Goal: Information Seeking & Learning: Find specific fact

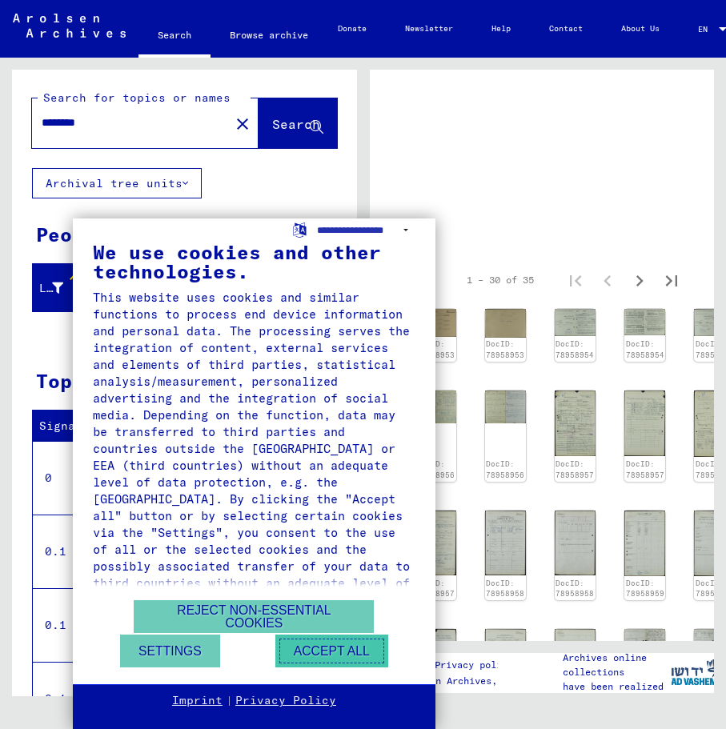
click at [318, 642] on button "Accept all" at bounding box center [331, 650] width 113 height 33
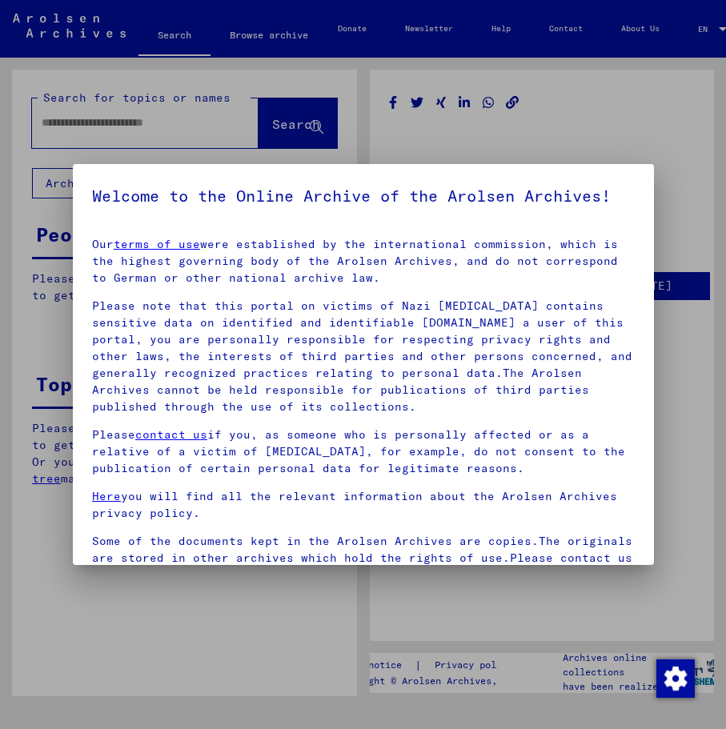
type input "********"
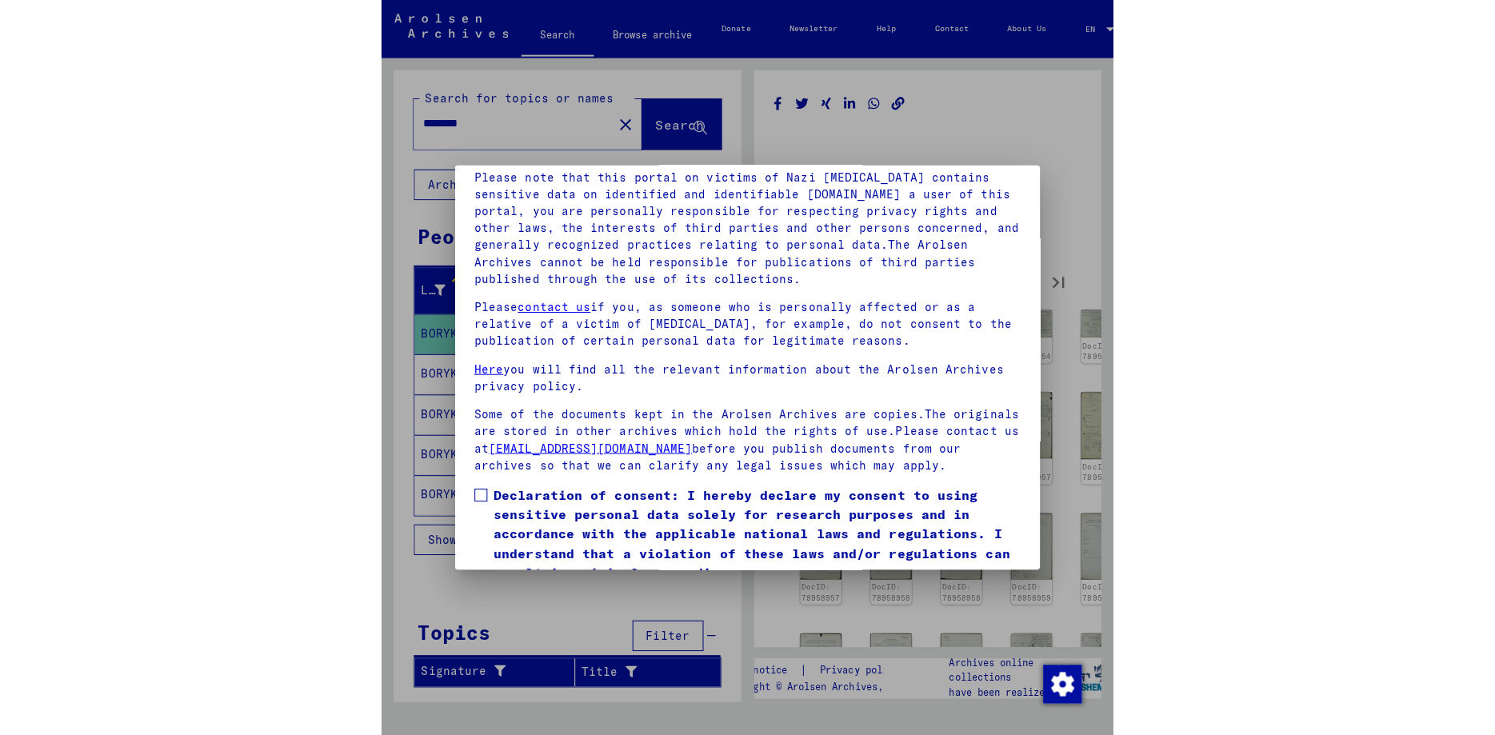
scroll to position [153, 0]
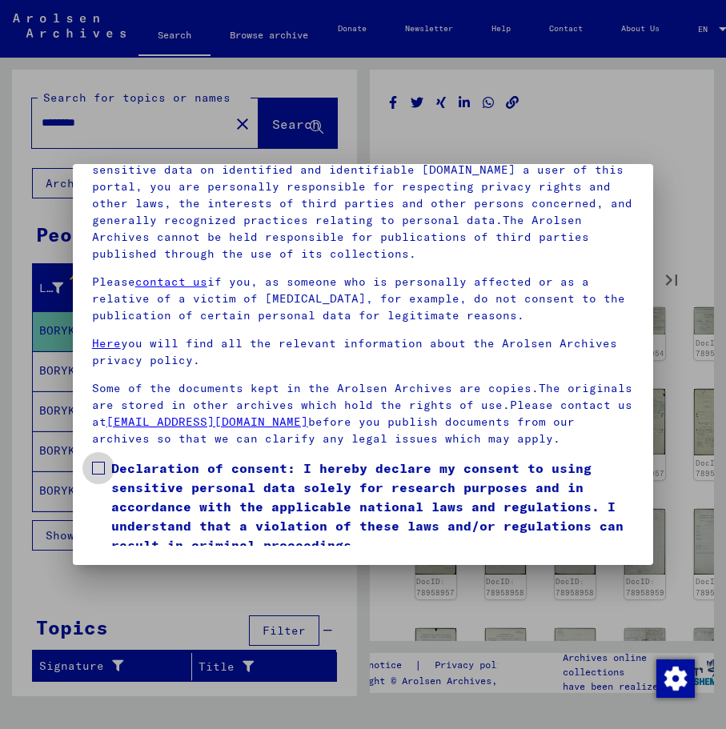
click at [100, 474] on span at bounding box center [98, 468] width 13 height 13
click at [443, 479] on span "Declaration of consent: I hereby declare my consent to using sensitive personal…" at bounding box center [372, 506] width 523 height 96
click at [102, 464] on span at bounding box center [98, 468] width 13 height 13
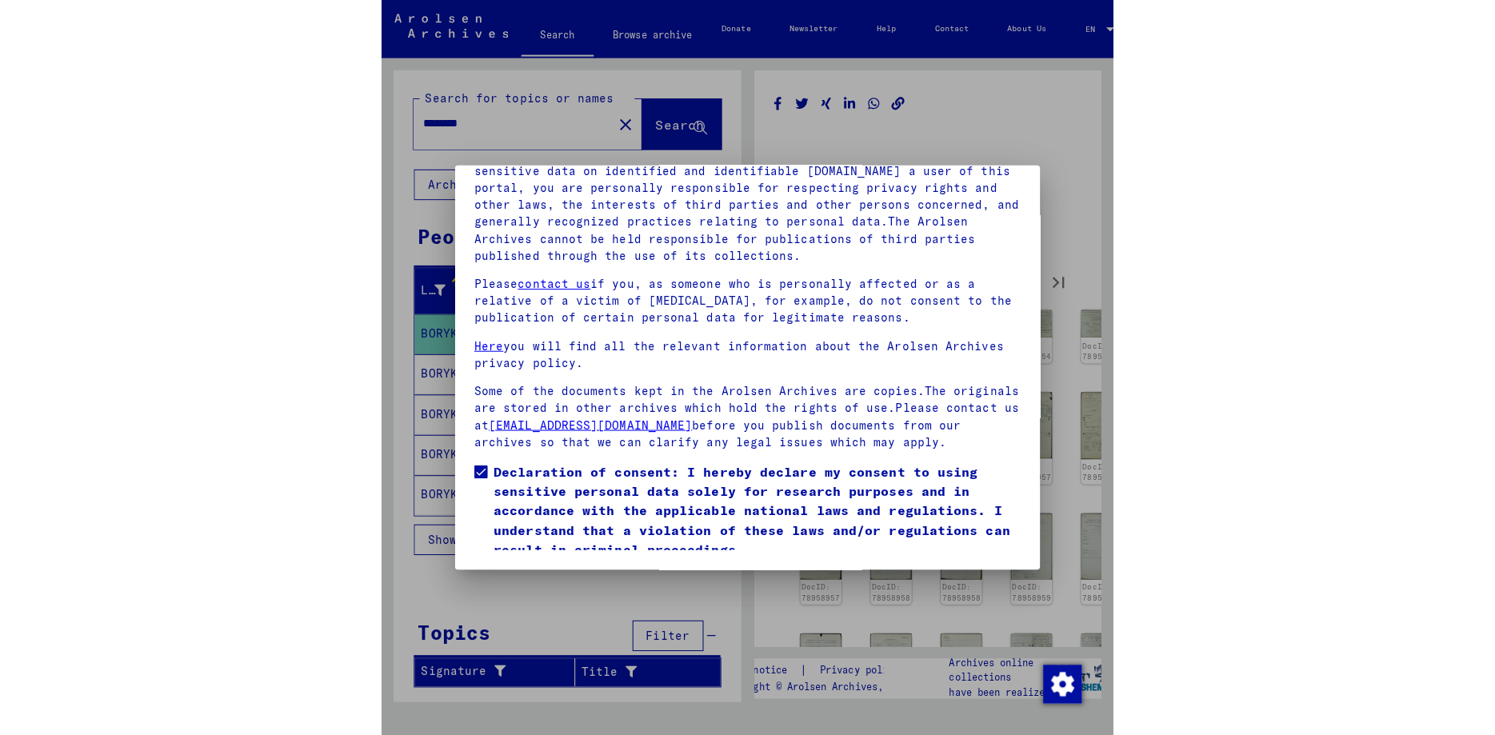
scroll to position [0, 0]
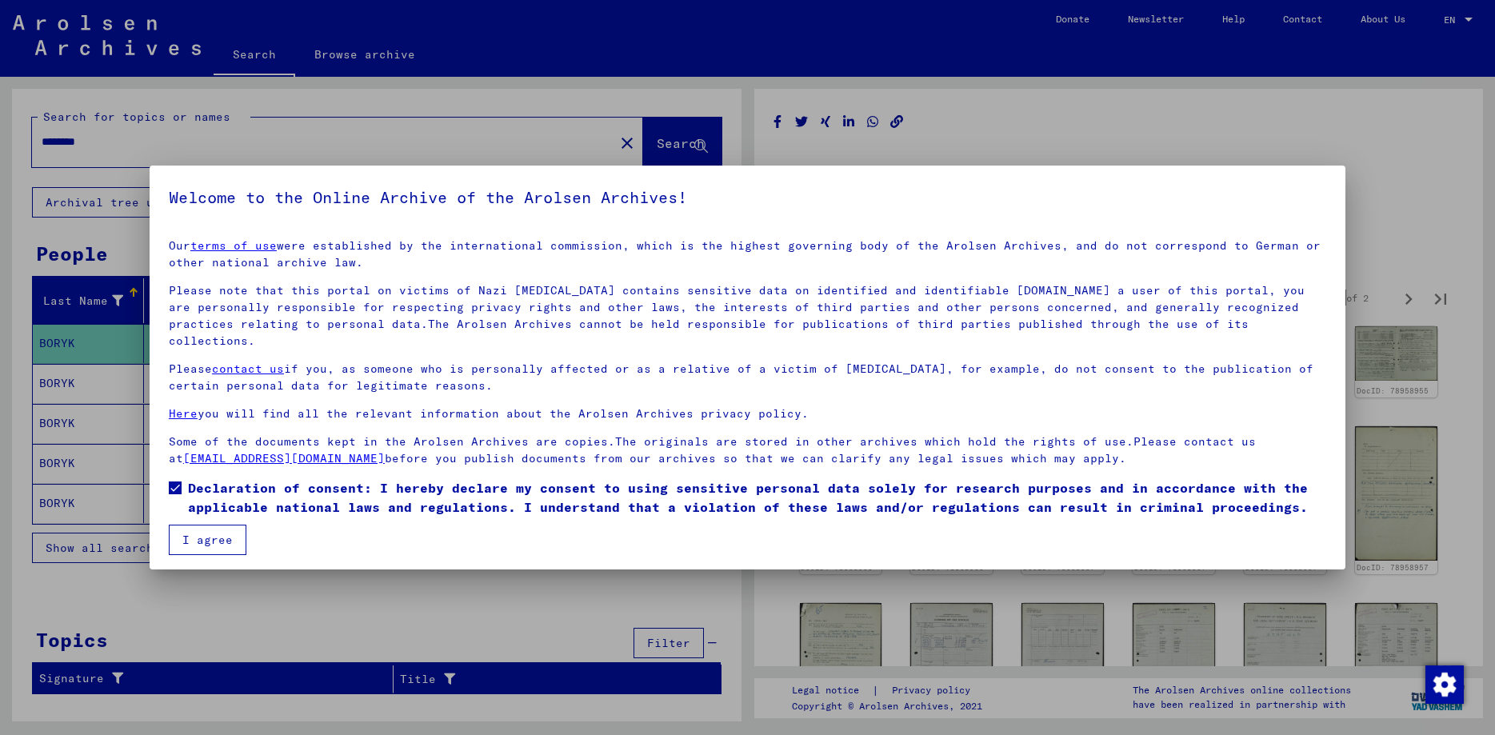
click at [212, 525] on button "I agree" at bounding box center [208, 540] width 78 height 30
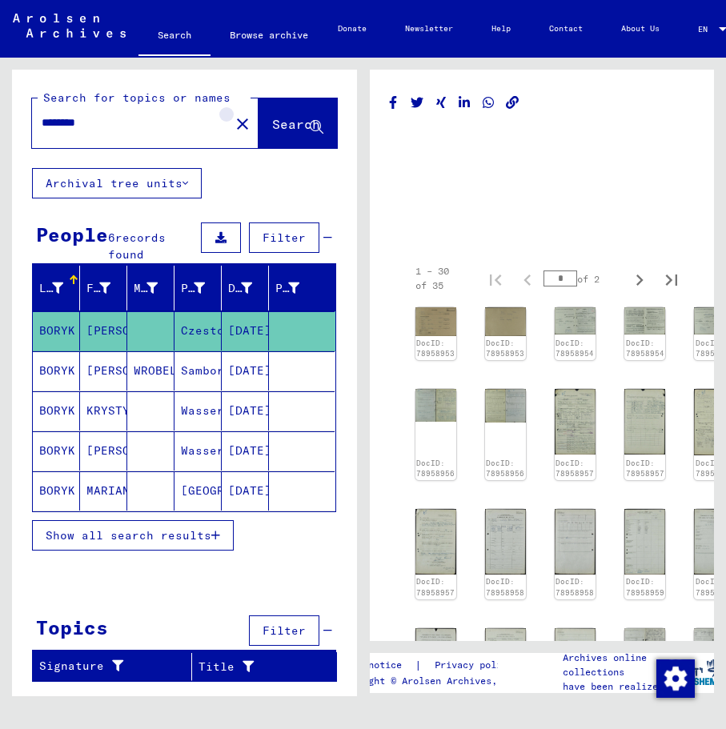
click at [233, 123] on mat-icon "close" at bounding box center [242, 123] width 19 height 19
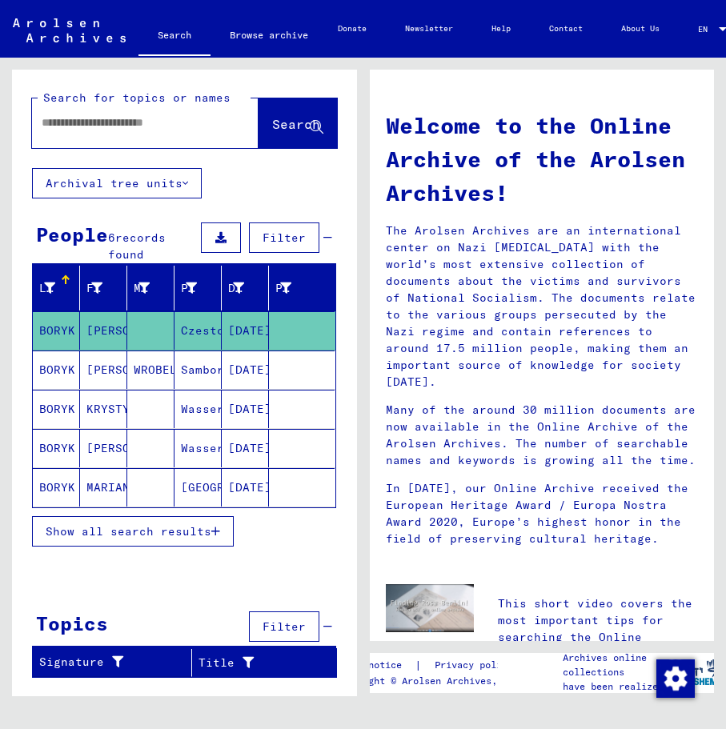
click at [126, 124] on input "text" at bounding box center [126, 122] width 169 height 17
paste input "*******"
type input "*******"
click at [274, 127] on span "Search" at bounding box center [296, 124] width 48 height 16
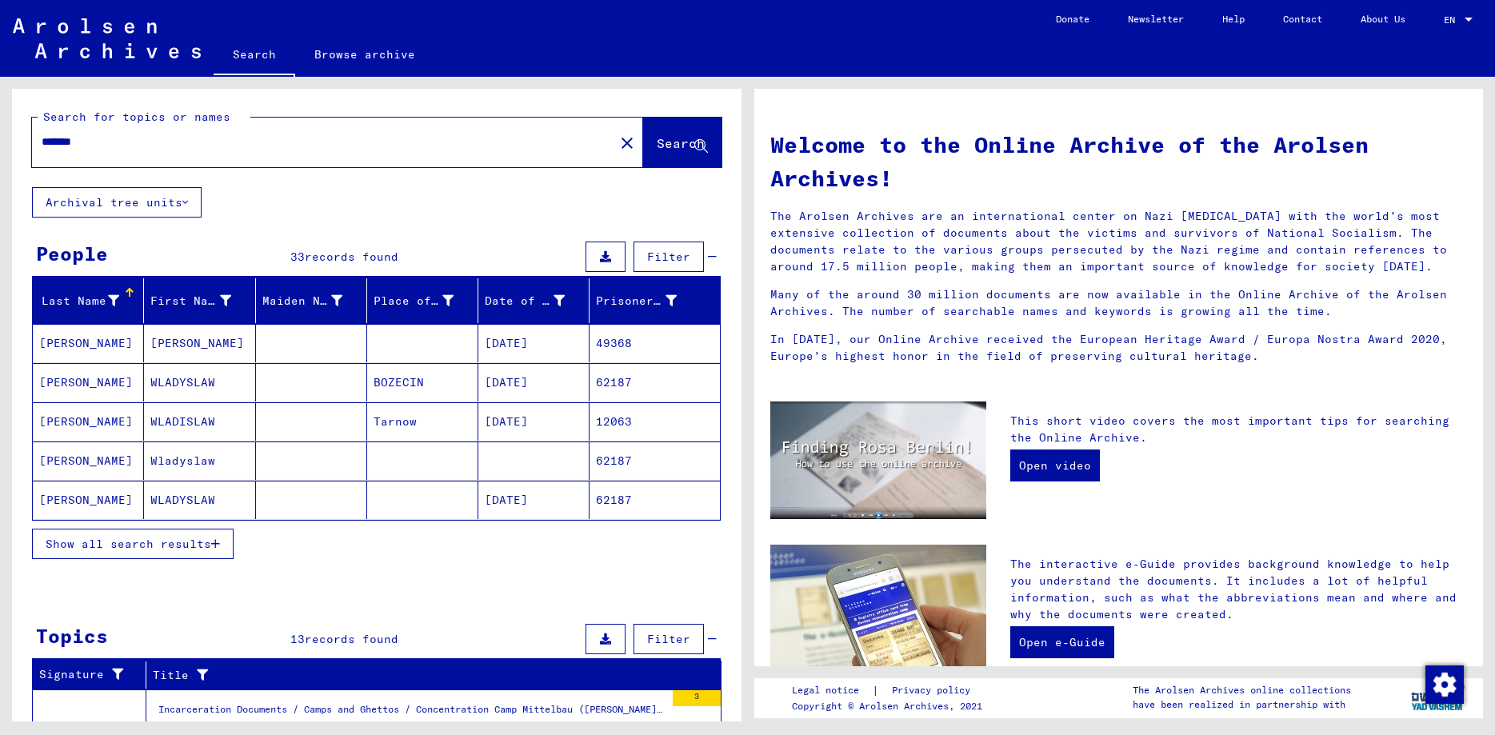
click at [123, 544] on span "Show all search results" at bounding box center [129, 544] width 166 height 14
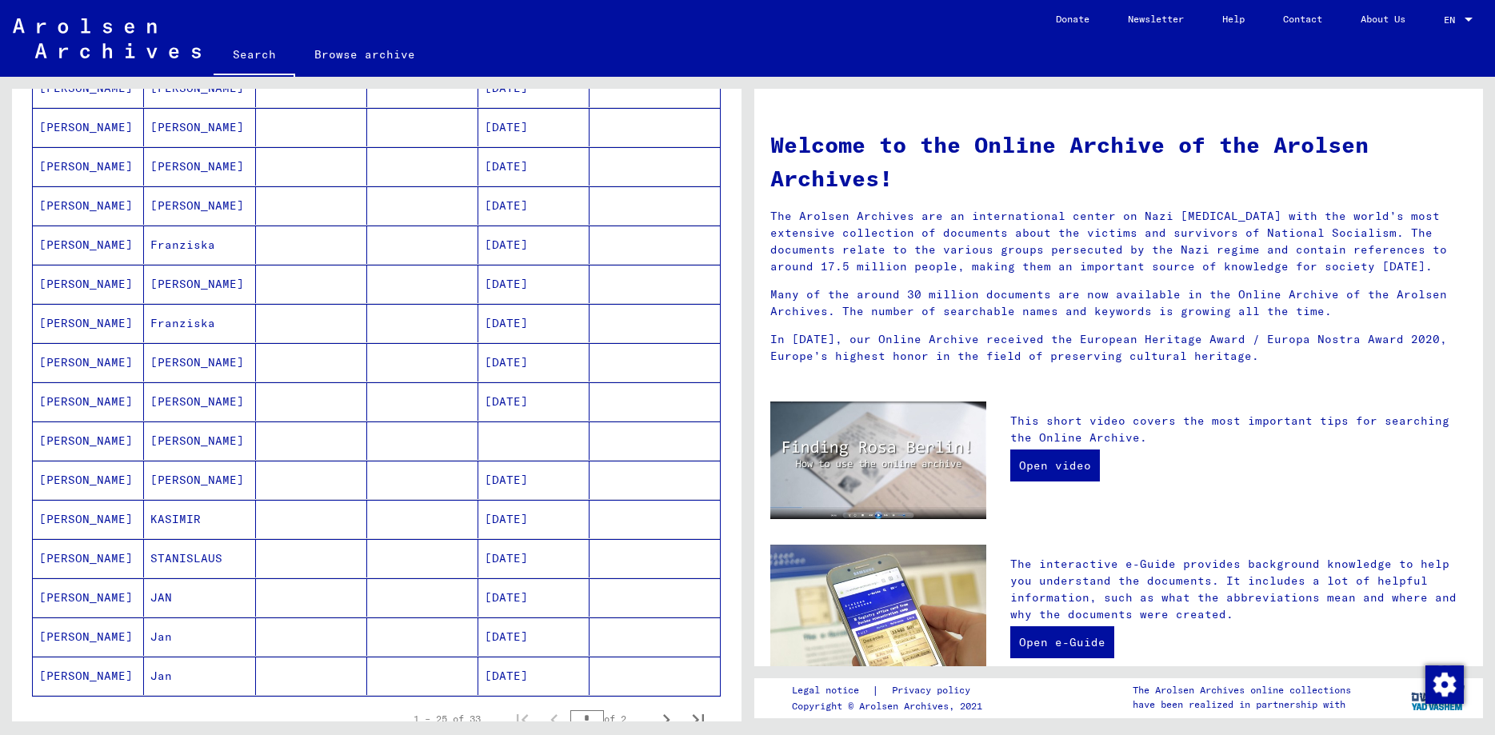
scroll to position [622, 0]
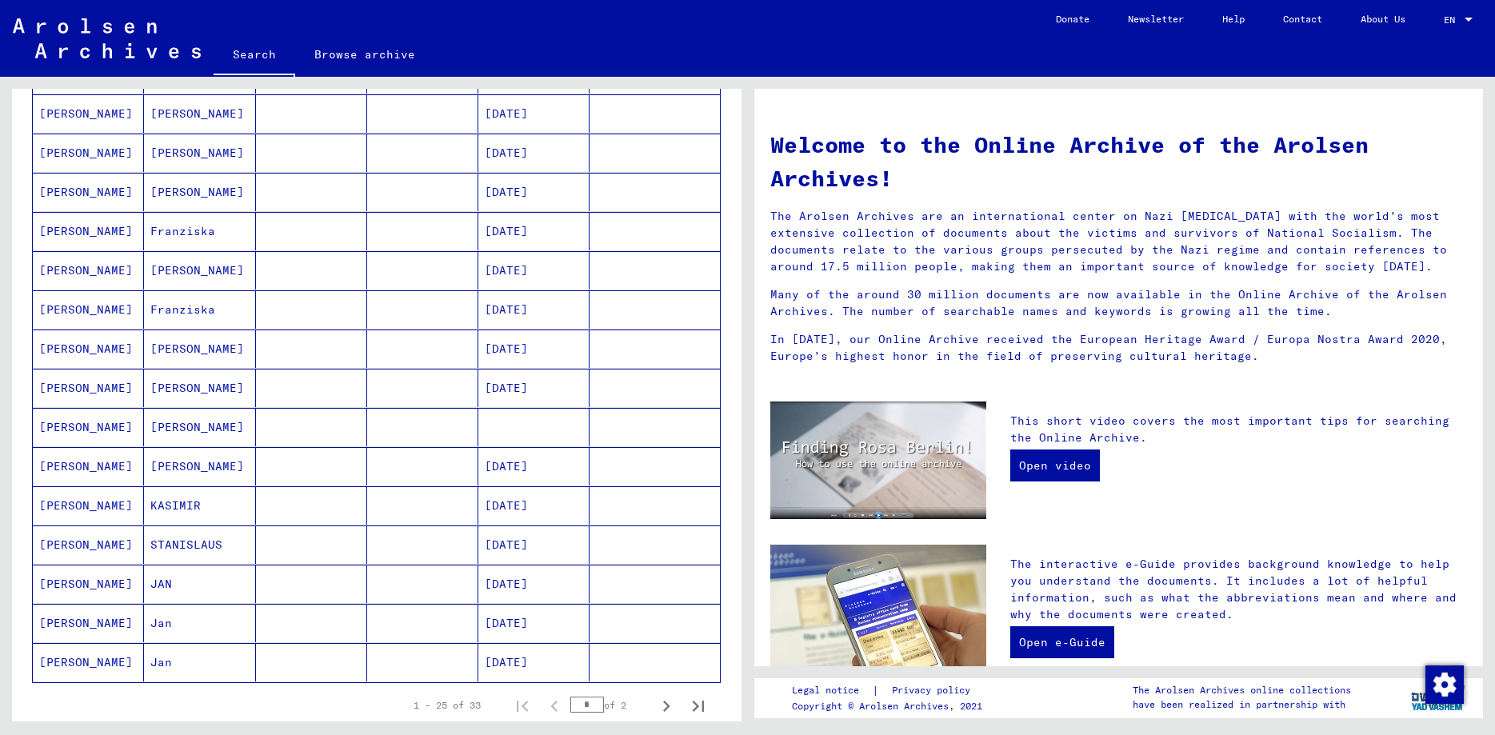
click at [54, 624] on mat-cell "[PERSON_NAME]" at bounding box center [88, 623] width 111 height 38
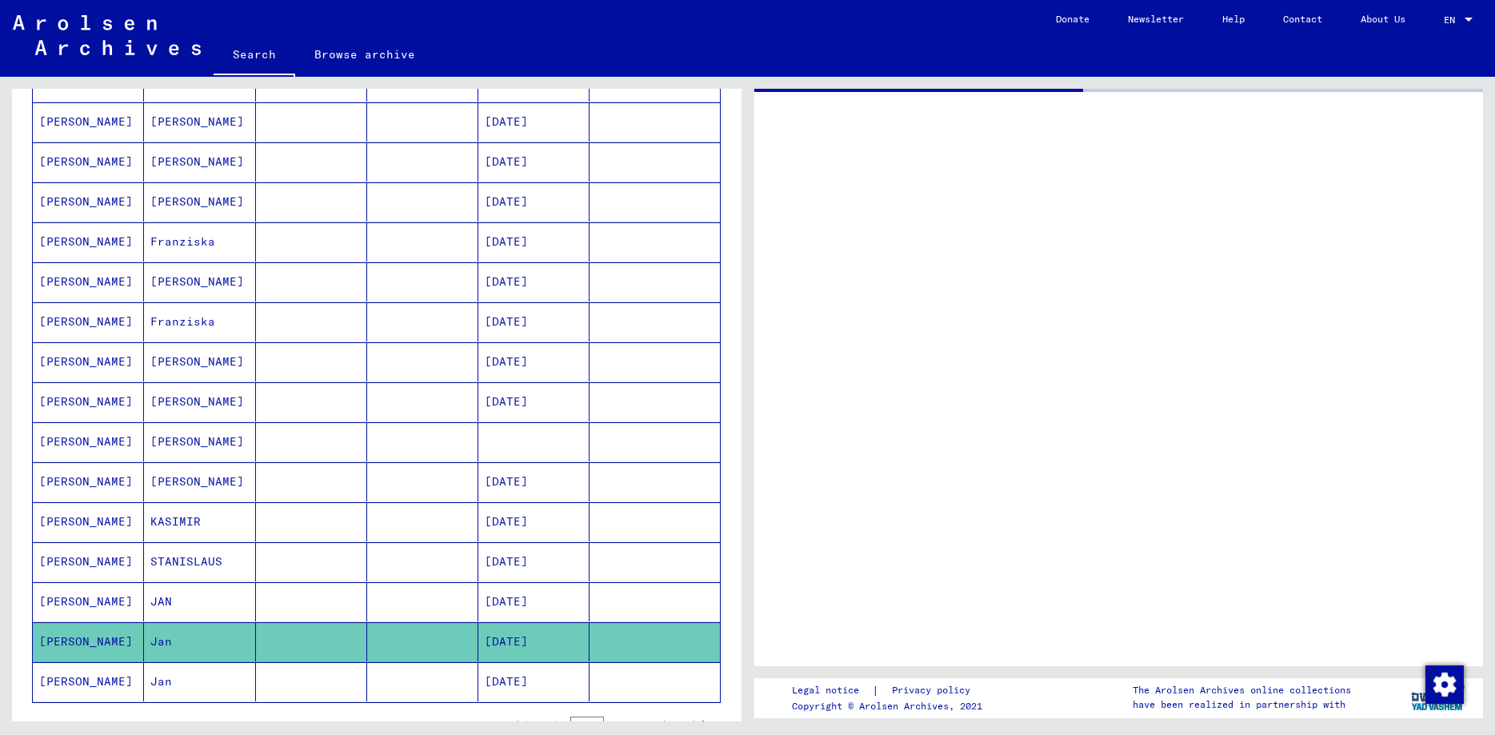
scroll to position [629, 0]
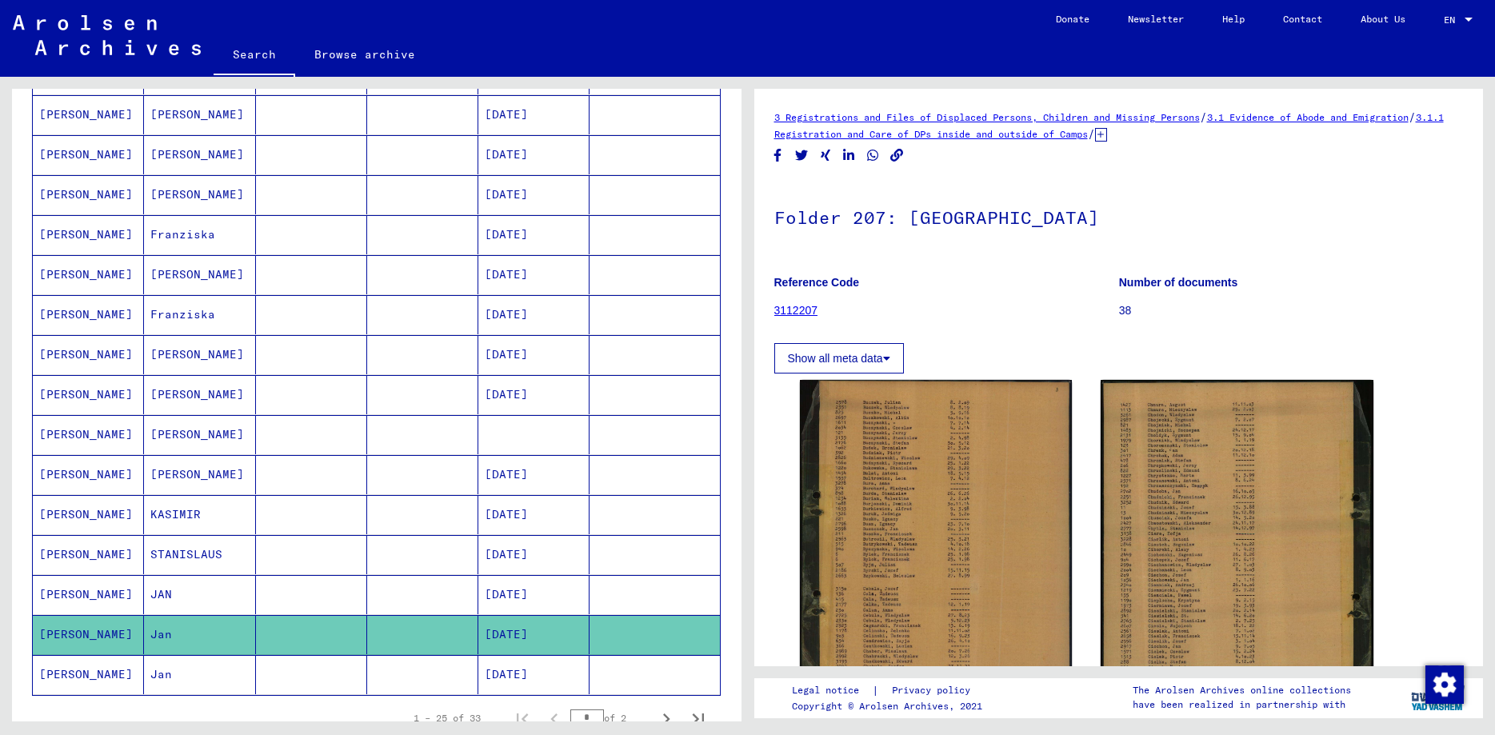
click at [62, 671] on icon at bounding box center [66, 671] width 40 height 64
click at [69, 678] on icon at bounding box center [66, 671] width 40 height 64
click at [59, 591] on mat-cell "[PERSON_NAME]" at bounding box center [88, 594] width 111 height 39
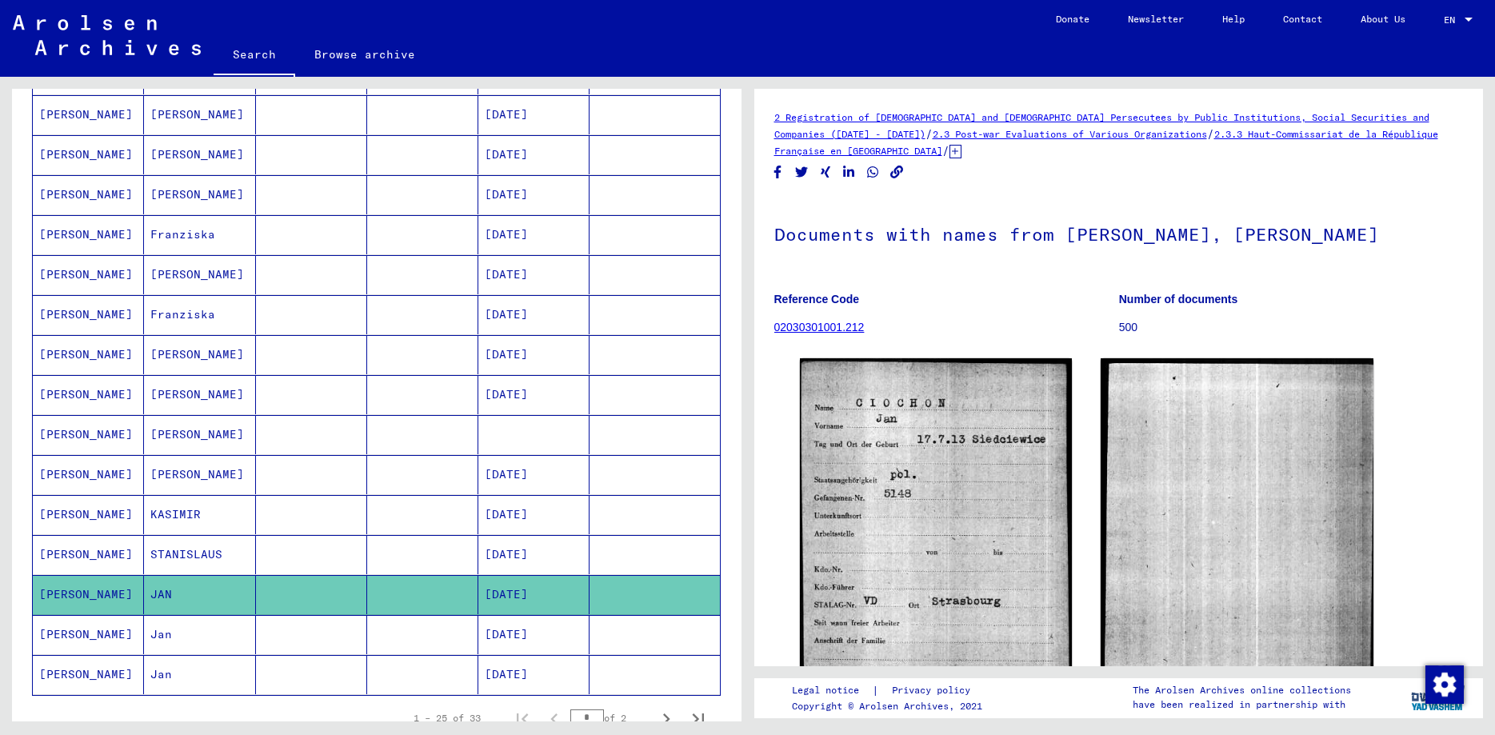
click at [72, 680] on icon at bounding box center [66, 671] width 40 height 64
click at [62, 674] on icon at bounding box center [66, 671] width 40 height 64
click at [70, 550] on mat-cell "[PERSON_NAME]" at bounding box center [88, 554] width 111 height 39
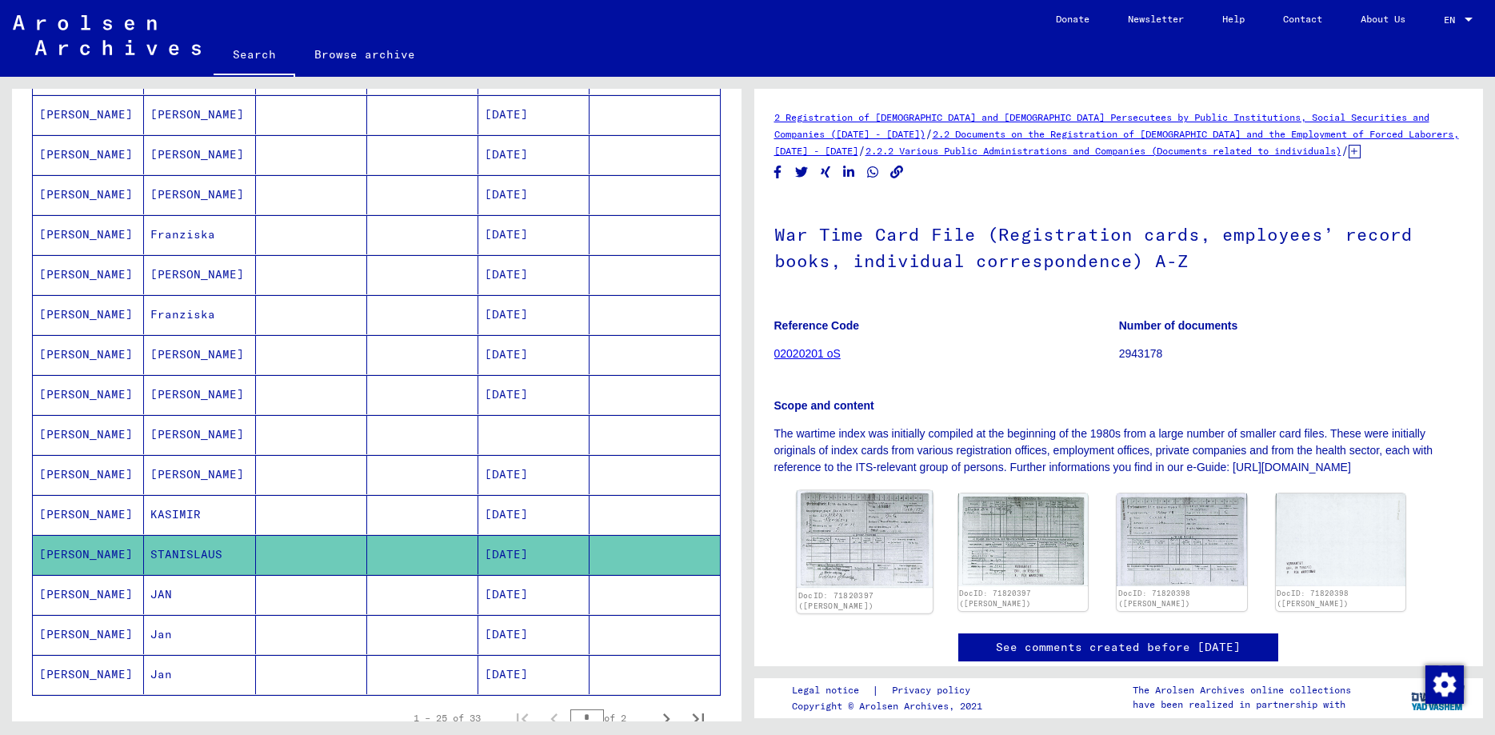
click at [725, 537] on img at bounding box center [864, 540] width 136 height 98
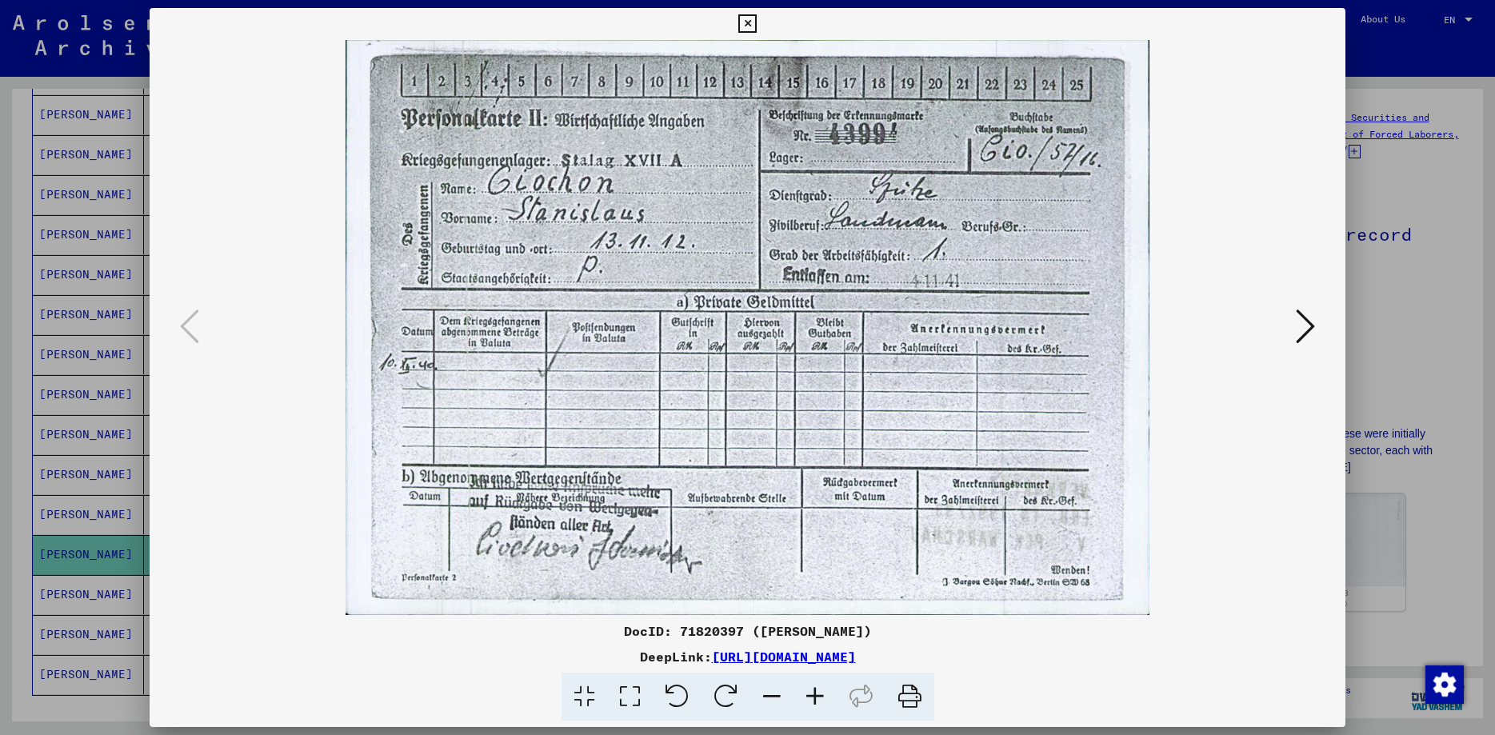
click at [725, 330] on icon at bounding box center [1305, 326] width 19 height 38
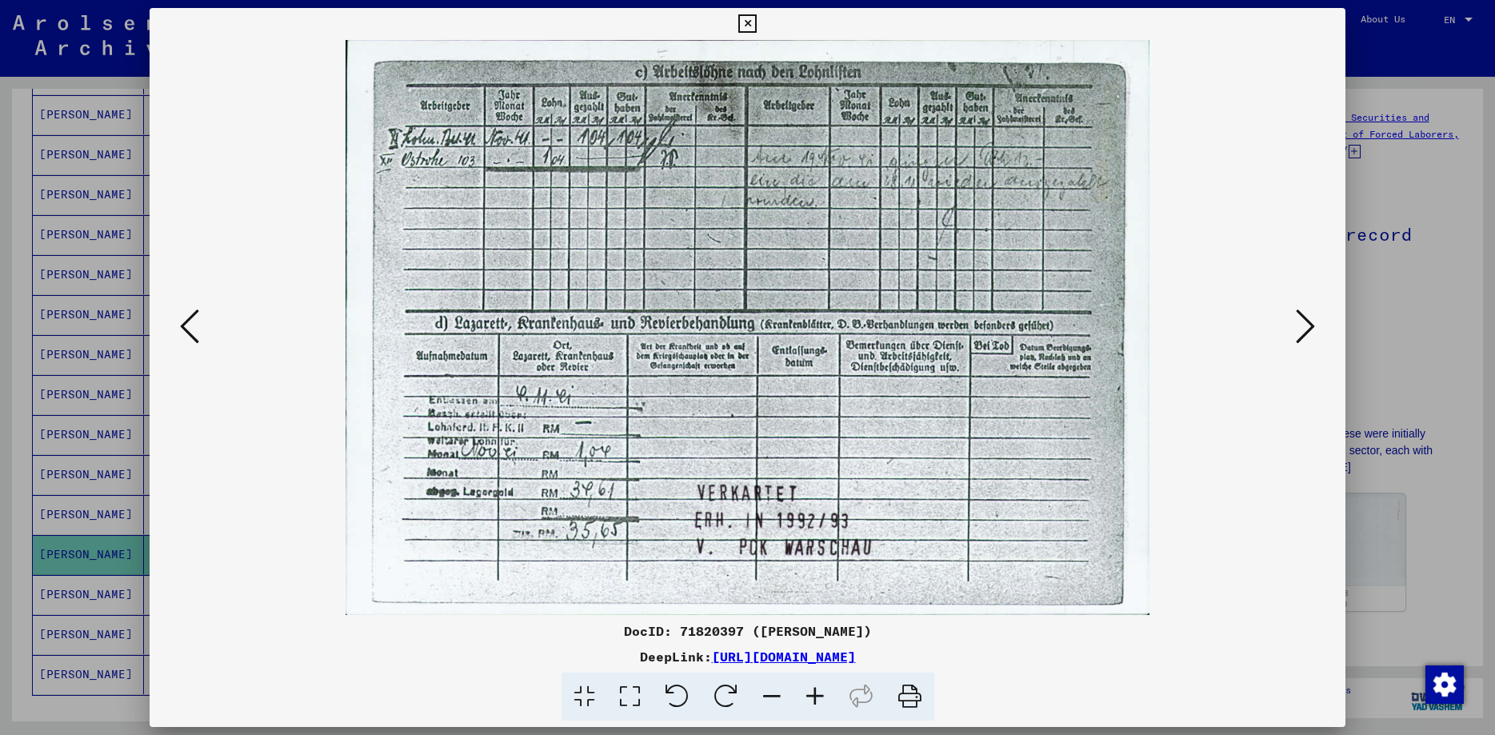
click at [725, 330] on icon at bounding box center [1305, 326] width 19 height 38
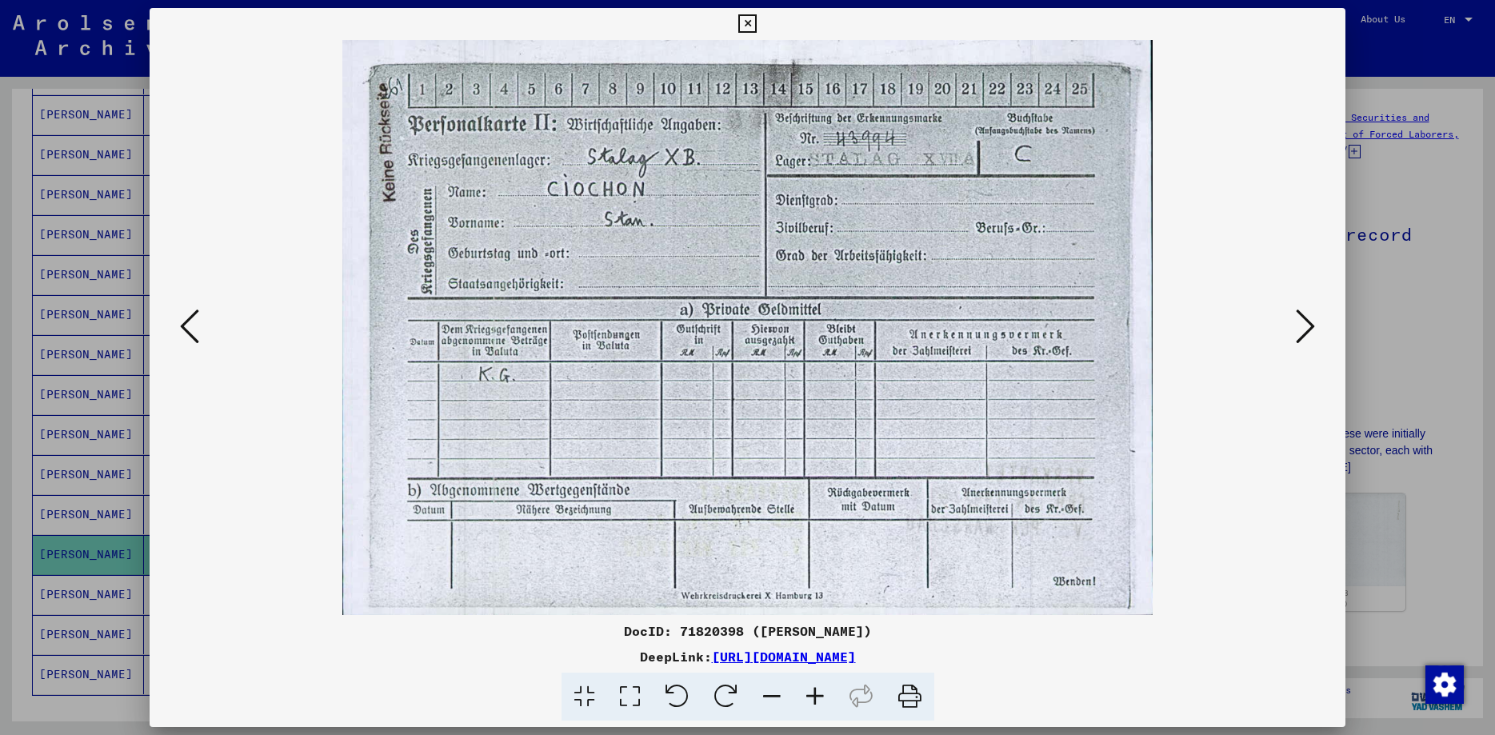
click at [725, 330] on icon at bounding box center [1305, 326] width 19 height 38
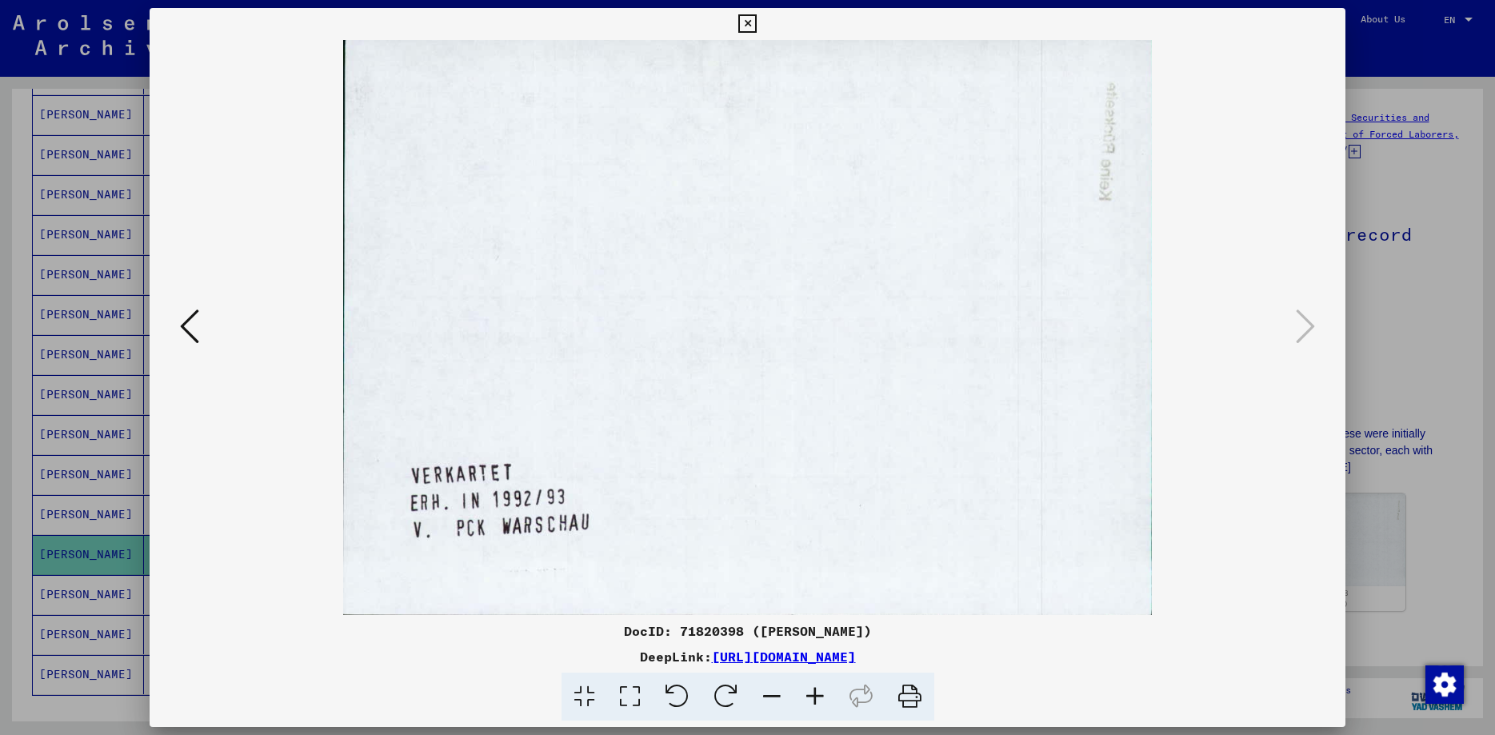
click at [725, 26] on icon at bounding box center [747, 23] width 18 height 19
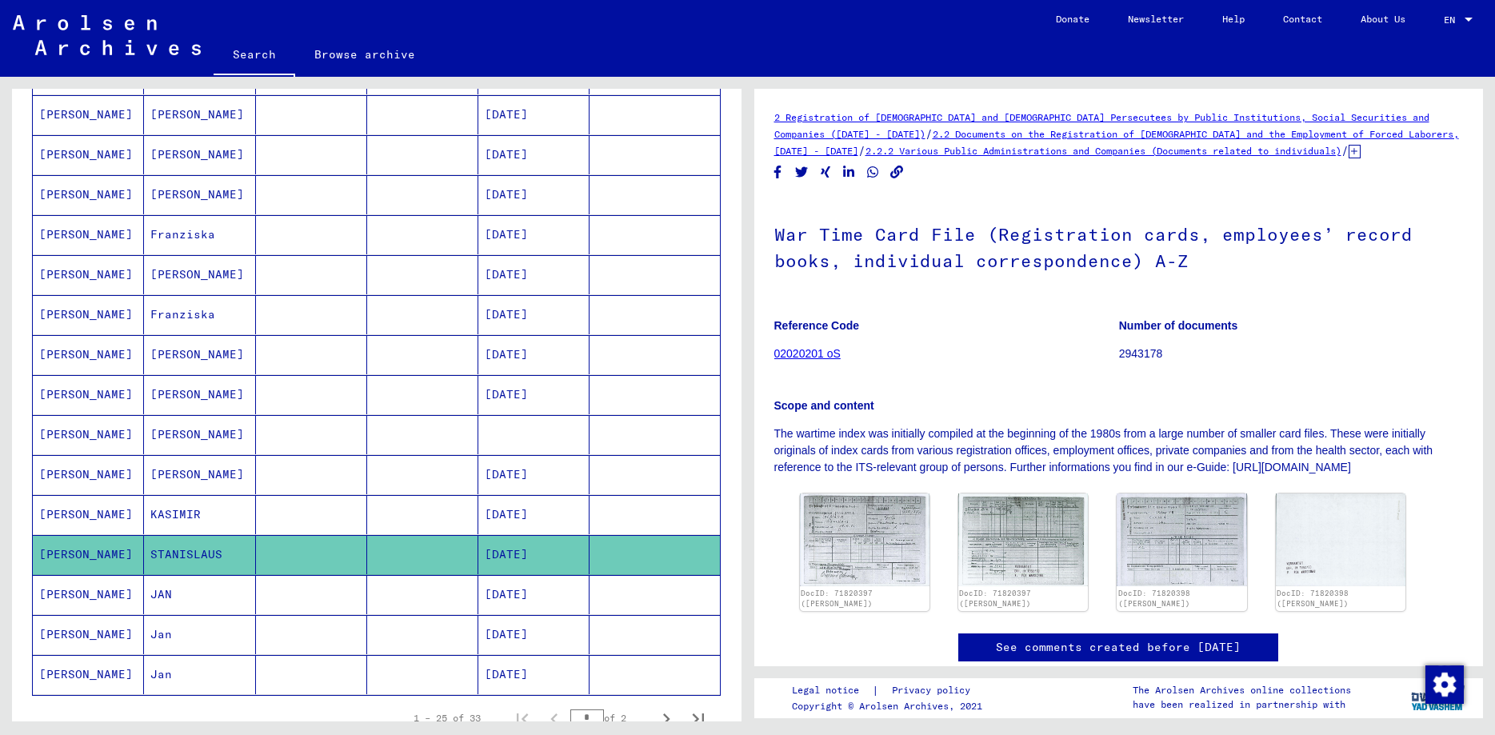
click at [195, 519] on mat-cell "KASIMIR" at bounding box center [199, 514] width 111 height 39
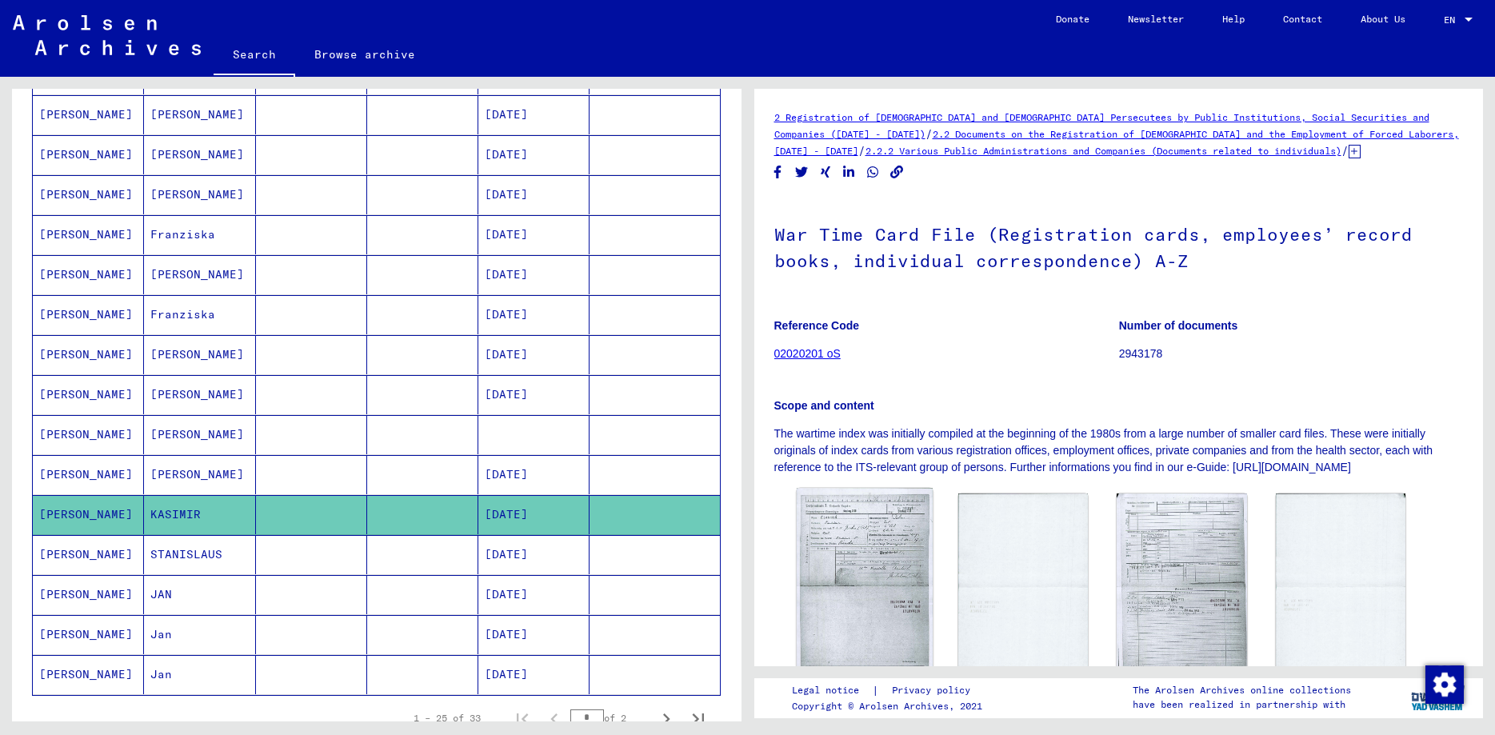
click at [725, 527] on img at bounding box center [864, 586] width 136 height 195
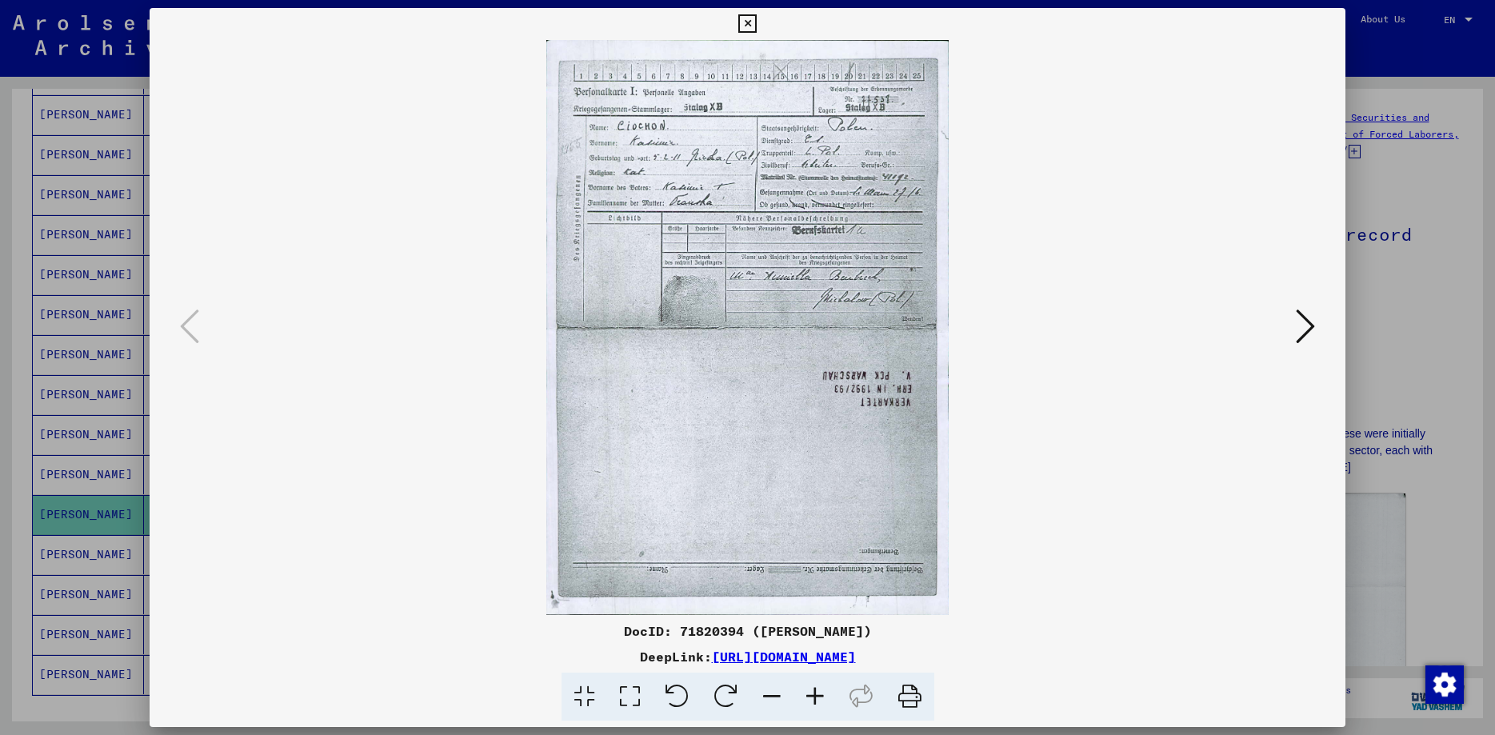
click at [725, 706] on icon at bounding box center [815, 697] width 43 height 49
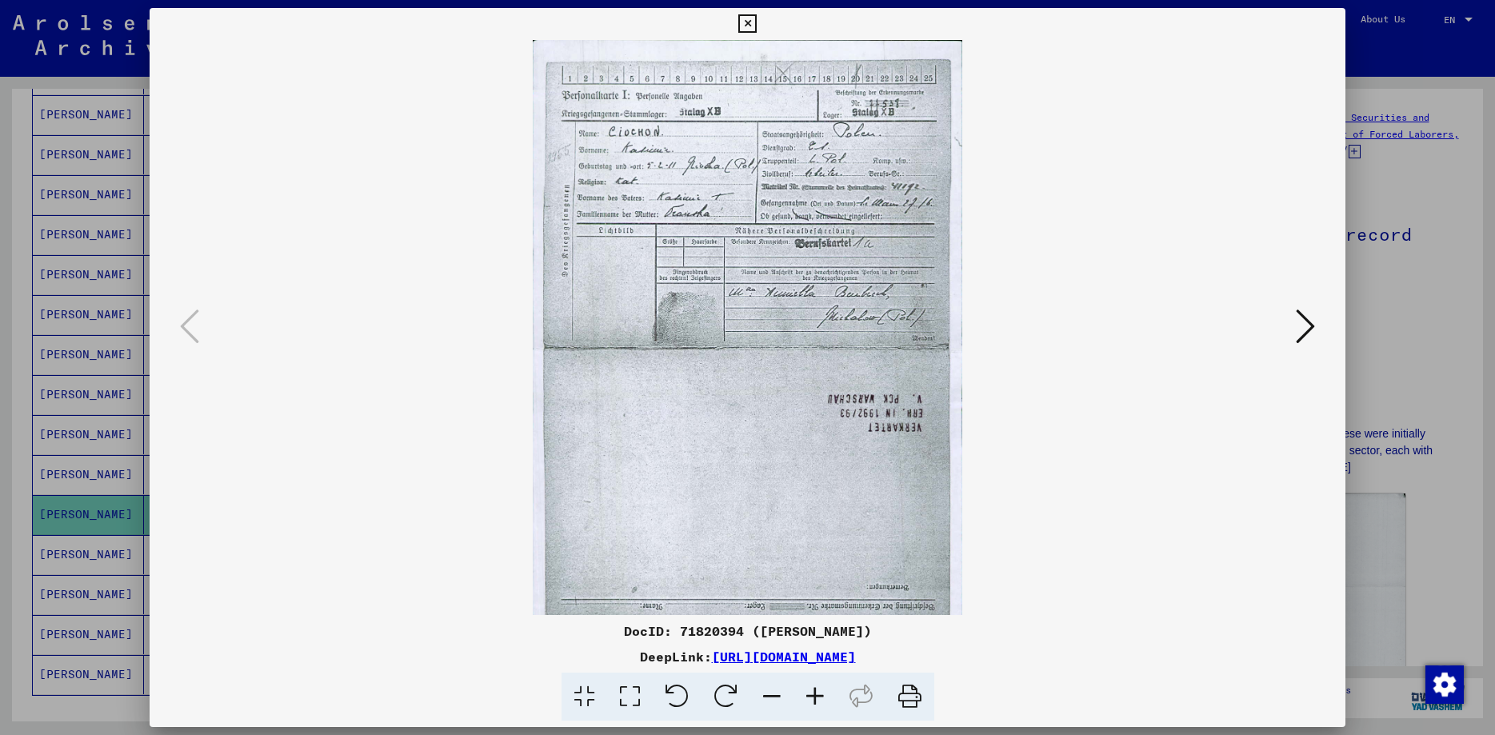
click at [725, 706] on icon at bounding box center [815, 697] width 43 height 49
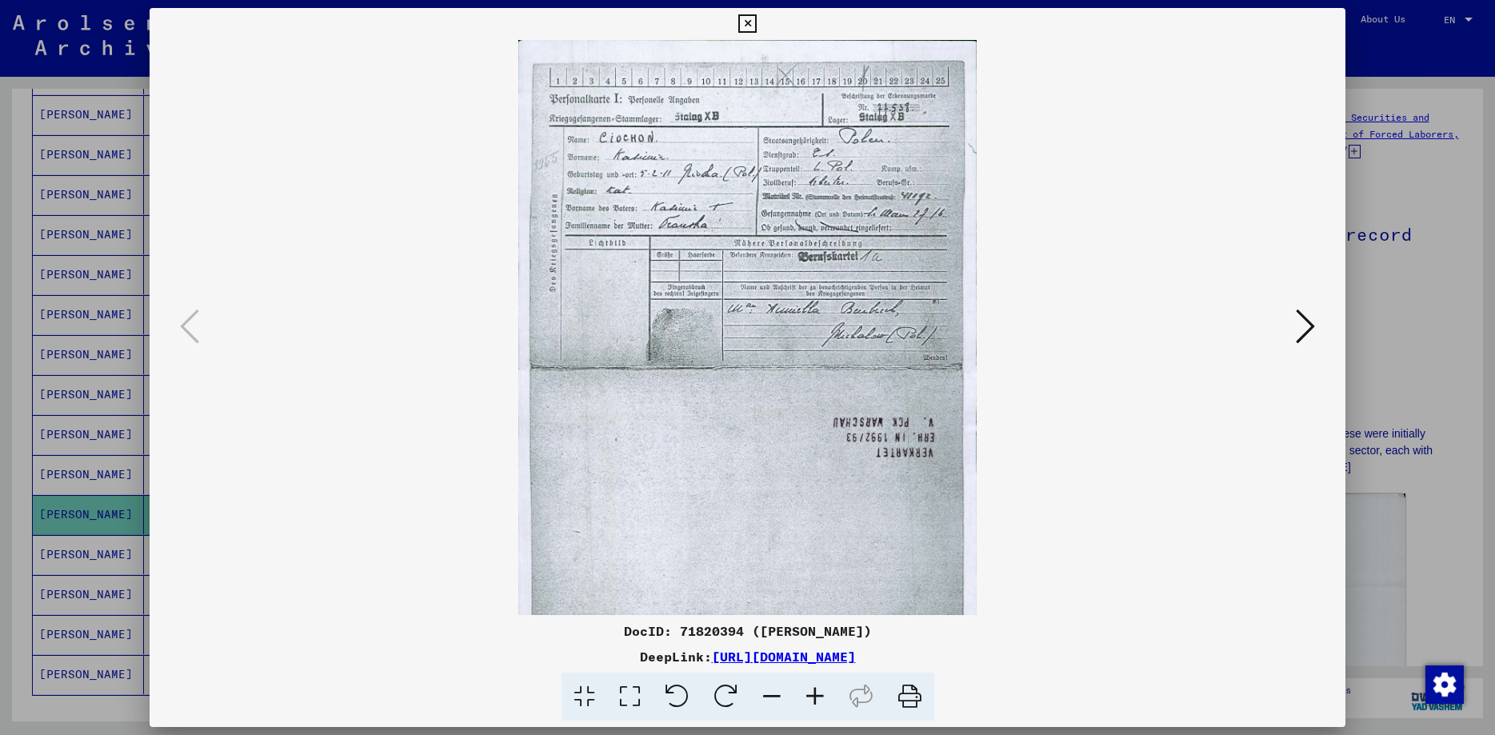
click at [725, 706] on icon at bounding box center [815, 697] width 43 height 49
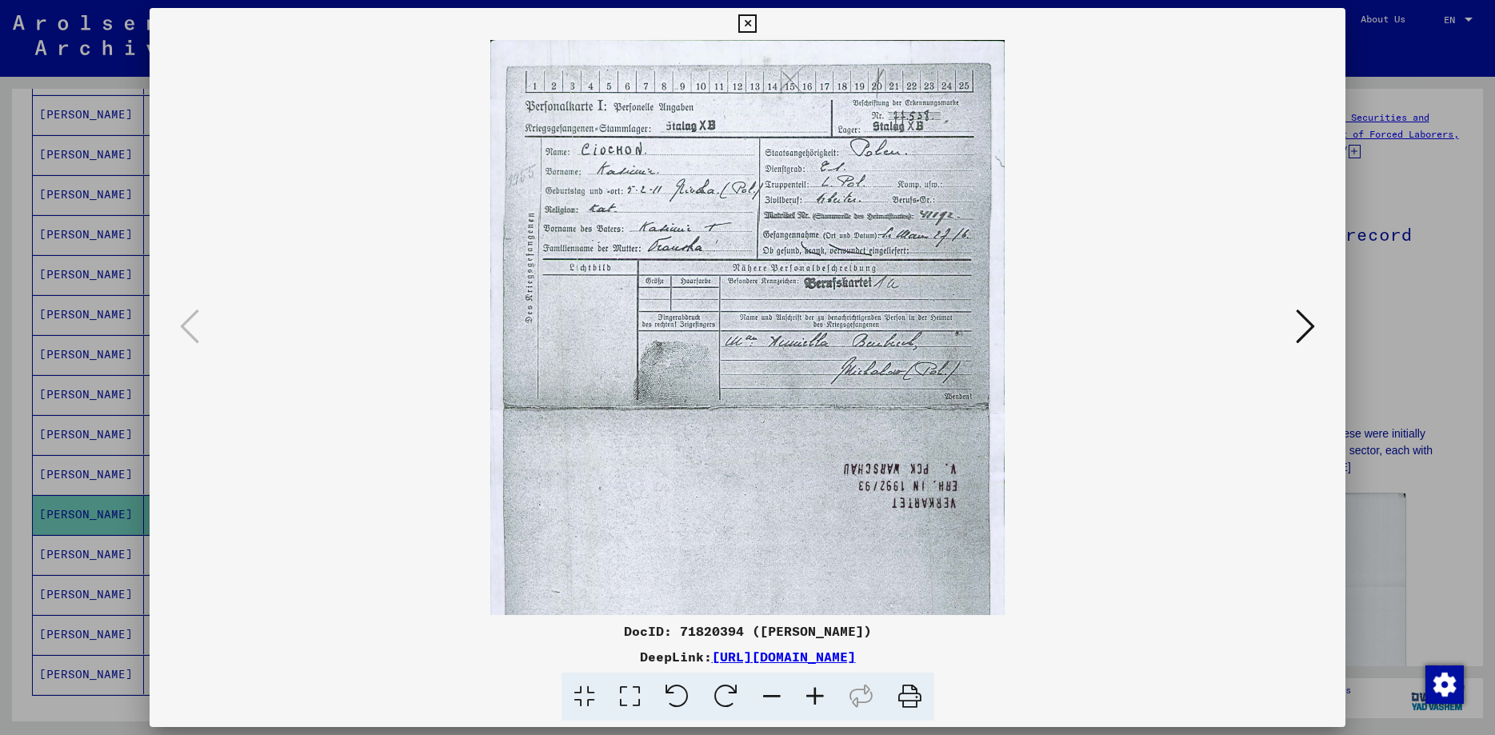
click at [725, 706] on icon at bounding box center [815, 697] width 43 height 49
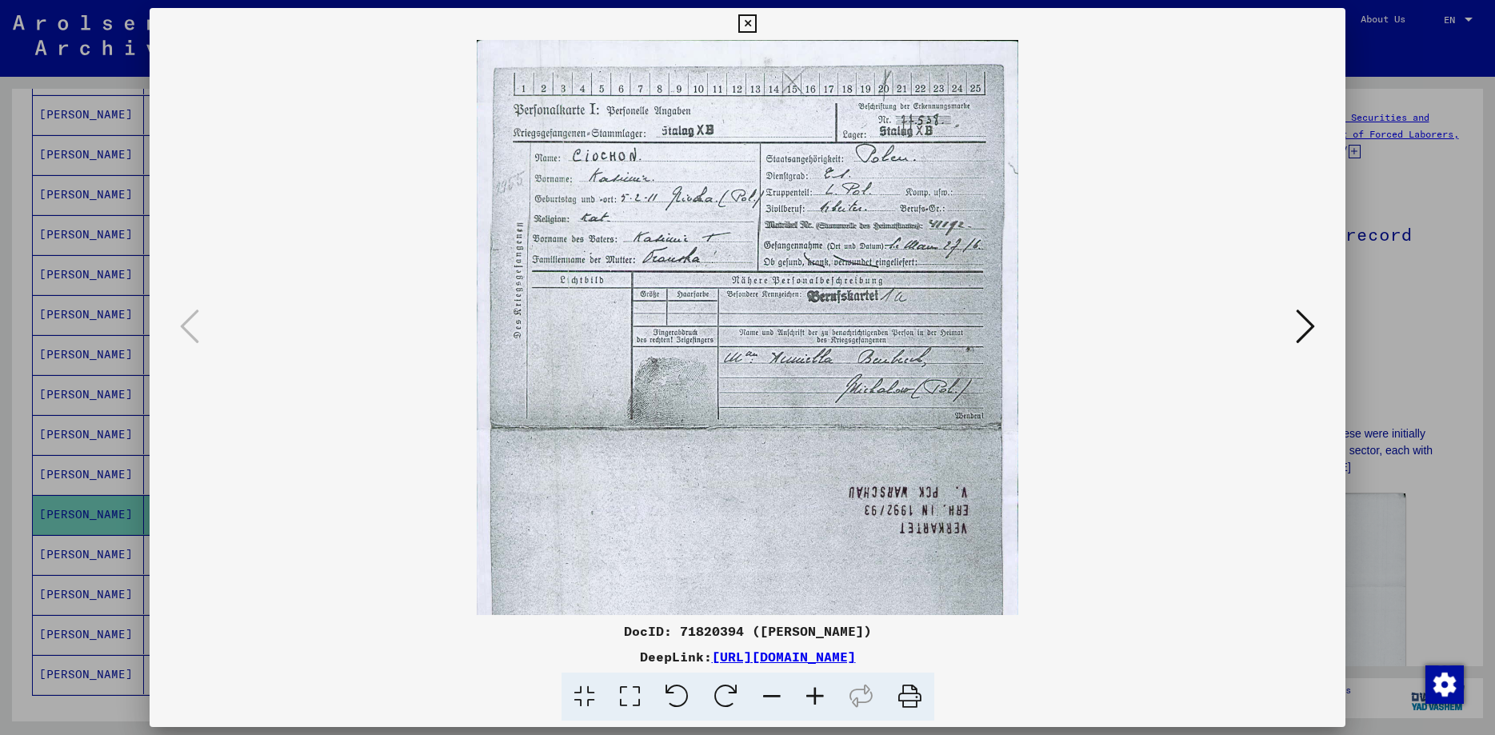
click at [725, 706] on icon at bounding box center [815, 697] width 43 height 49
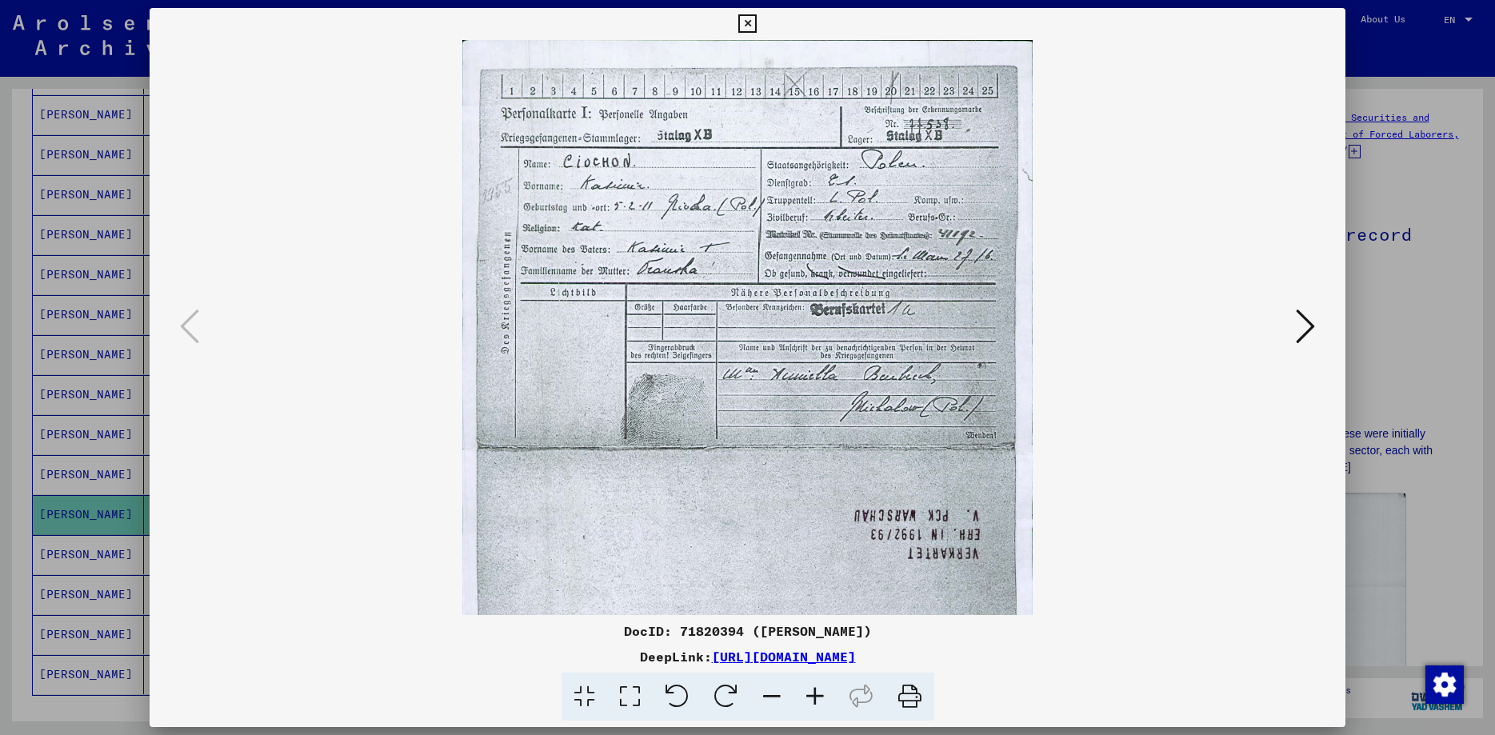
click at [725, 706] on icon at bounding box center [815, 697] width 43 height 49
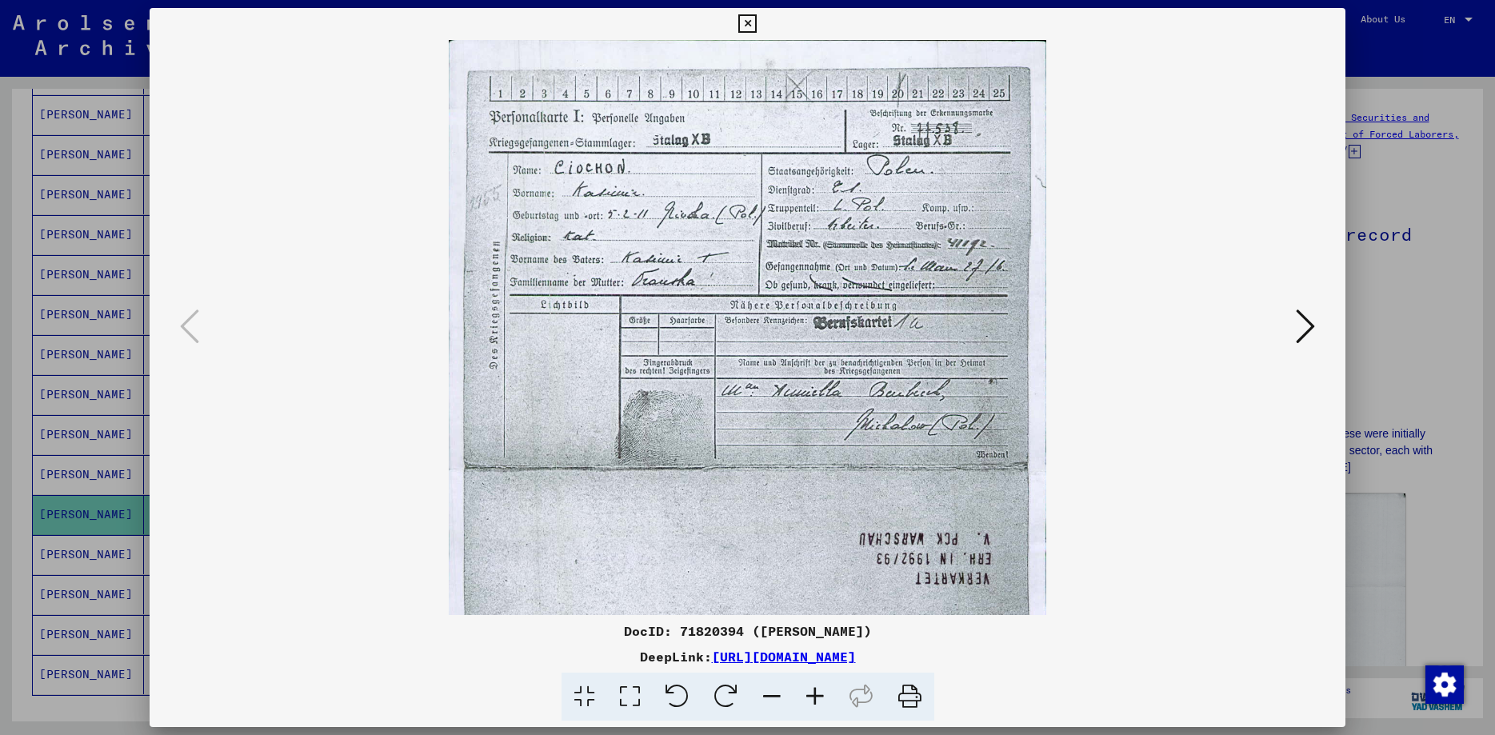
click at [725, 706] on icon at bounding box center [815, 697] width 43 height 49
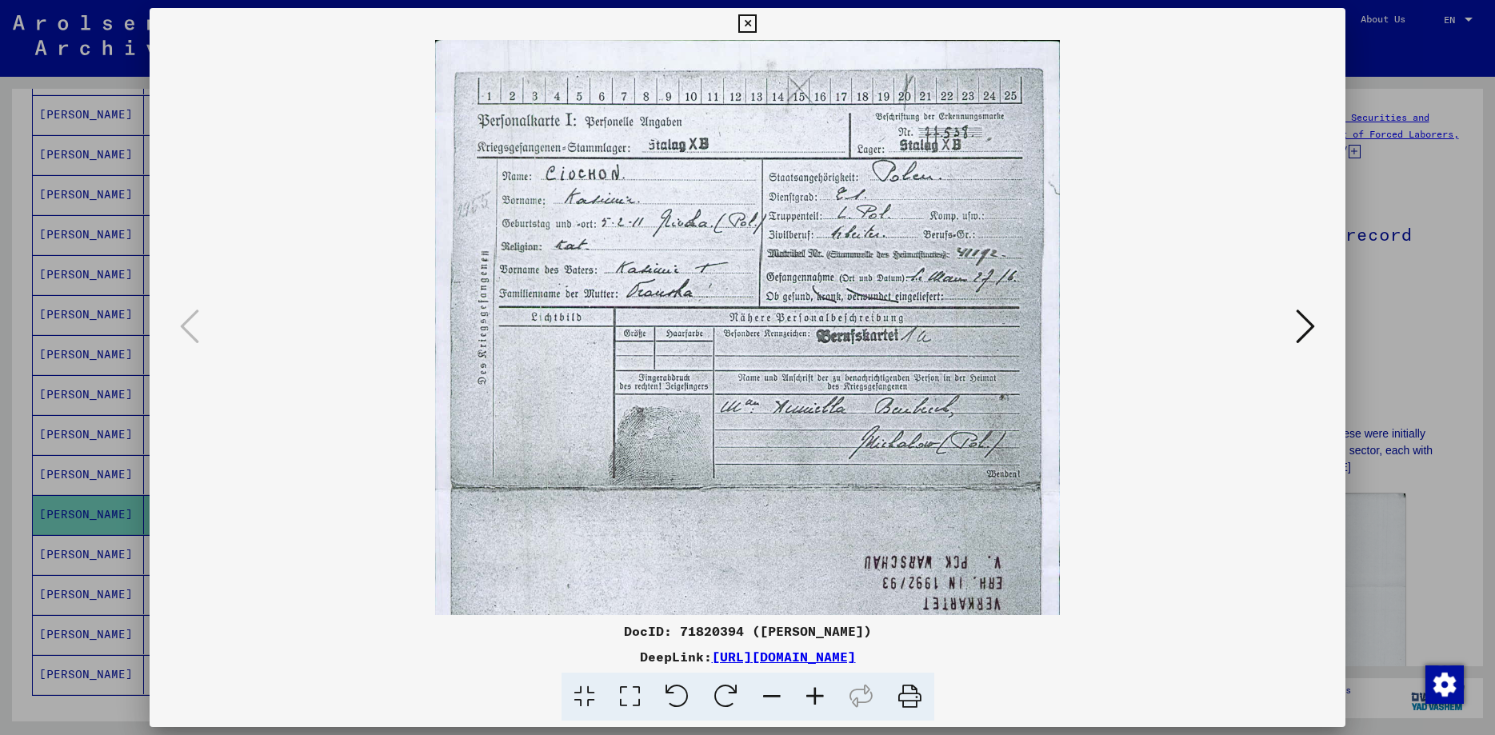
click at [725, 706] on icon at bounding box center [815, 697] width 43 height 49
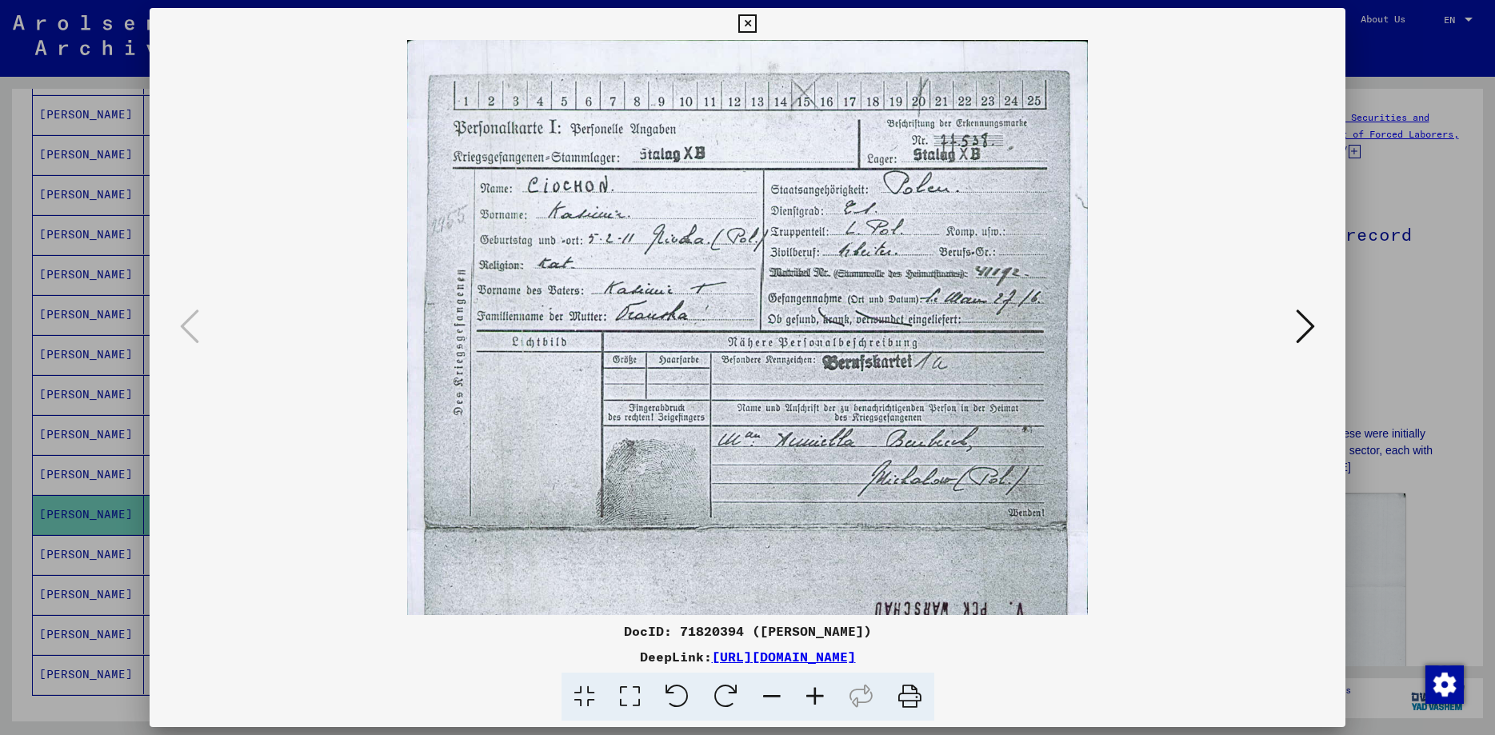
click at [725, 706] on icon at bounding box center [815, 697] width 43 height 49
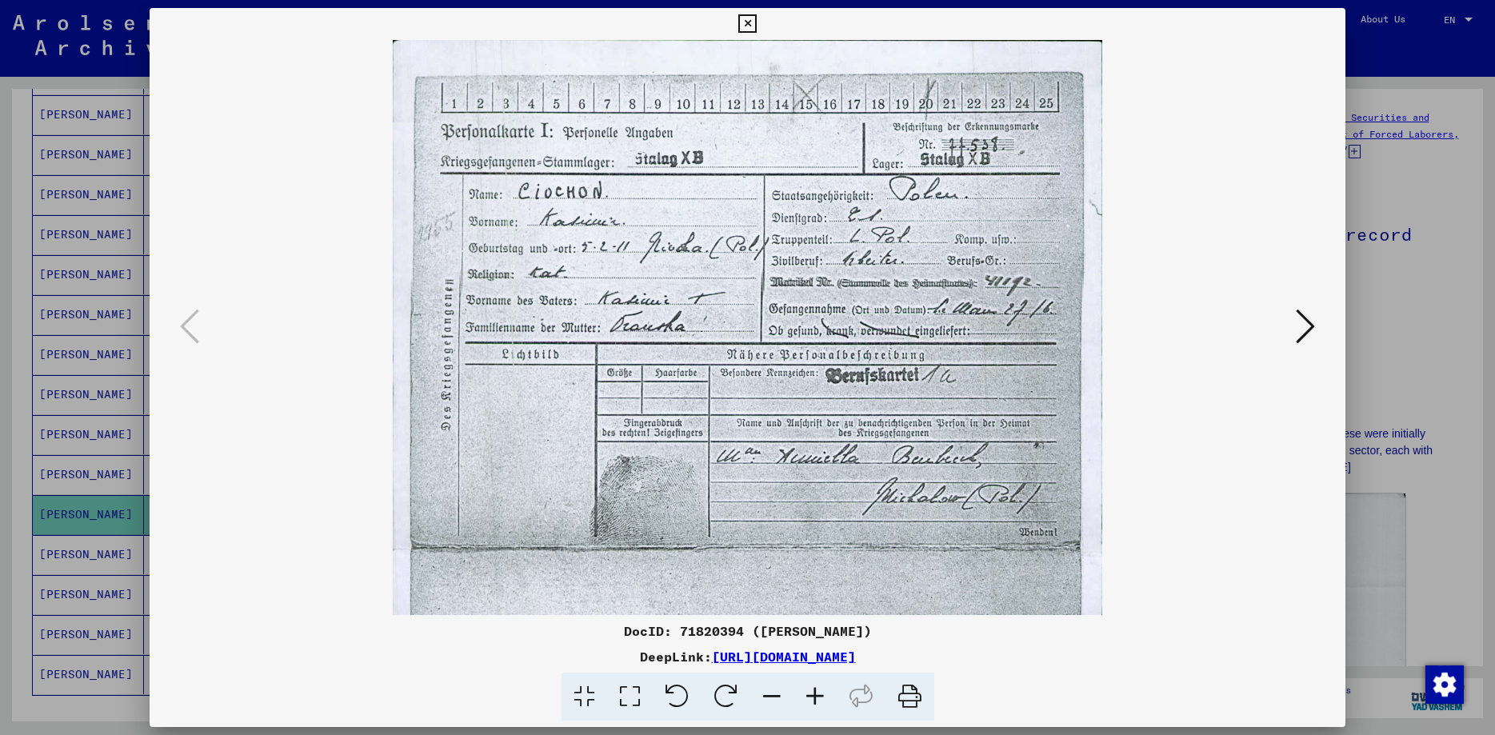
click at [725, 706] on icon at bounding box center [815, 697] width 43 height 49
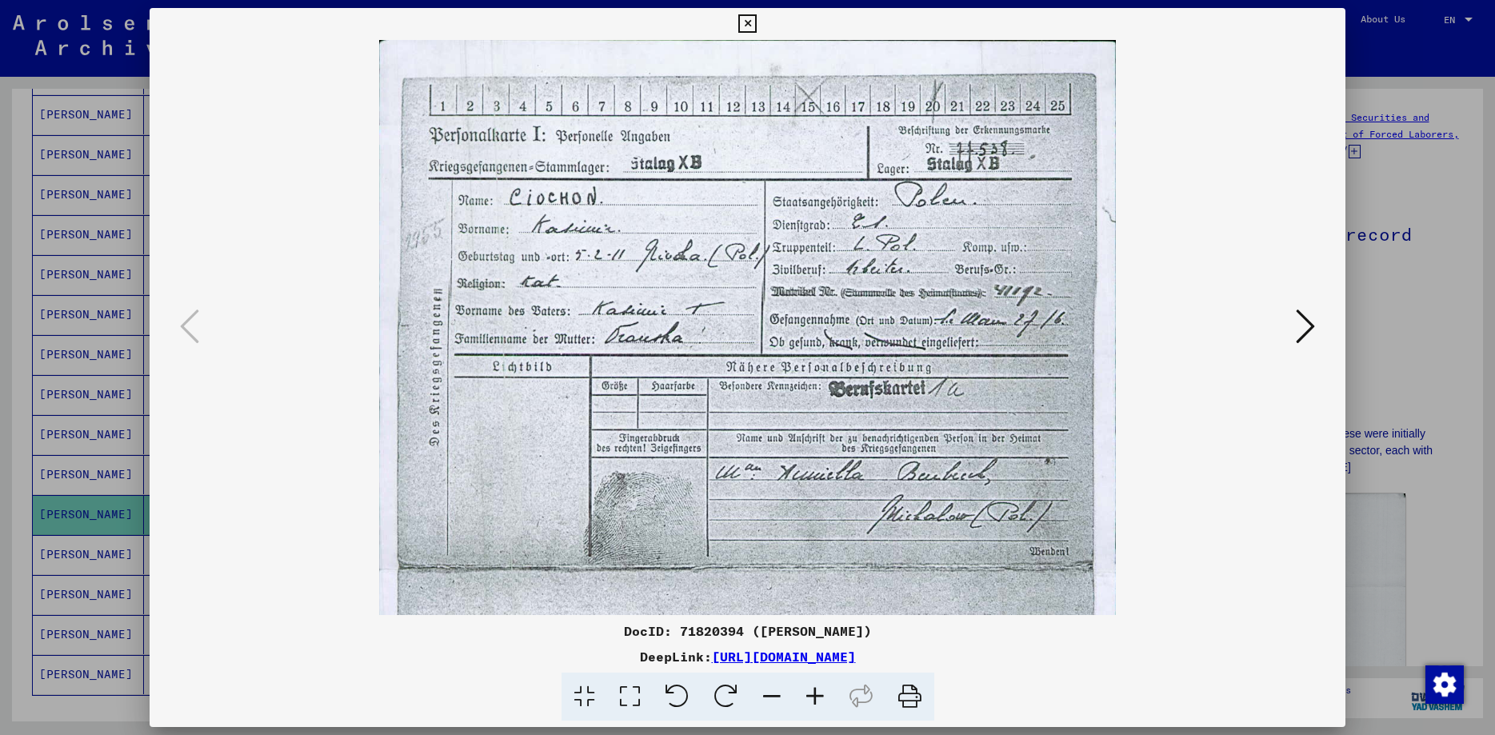
click at [725, 706] on icon at bounding box center [815, 697] width 43 height 49
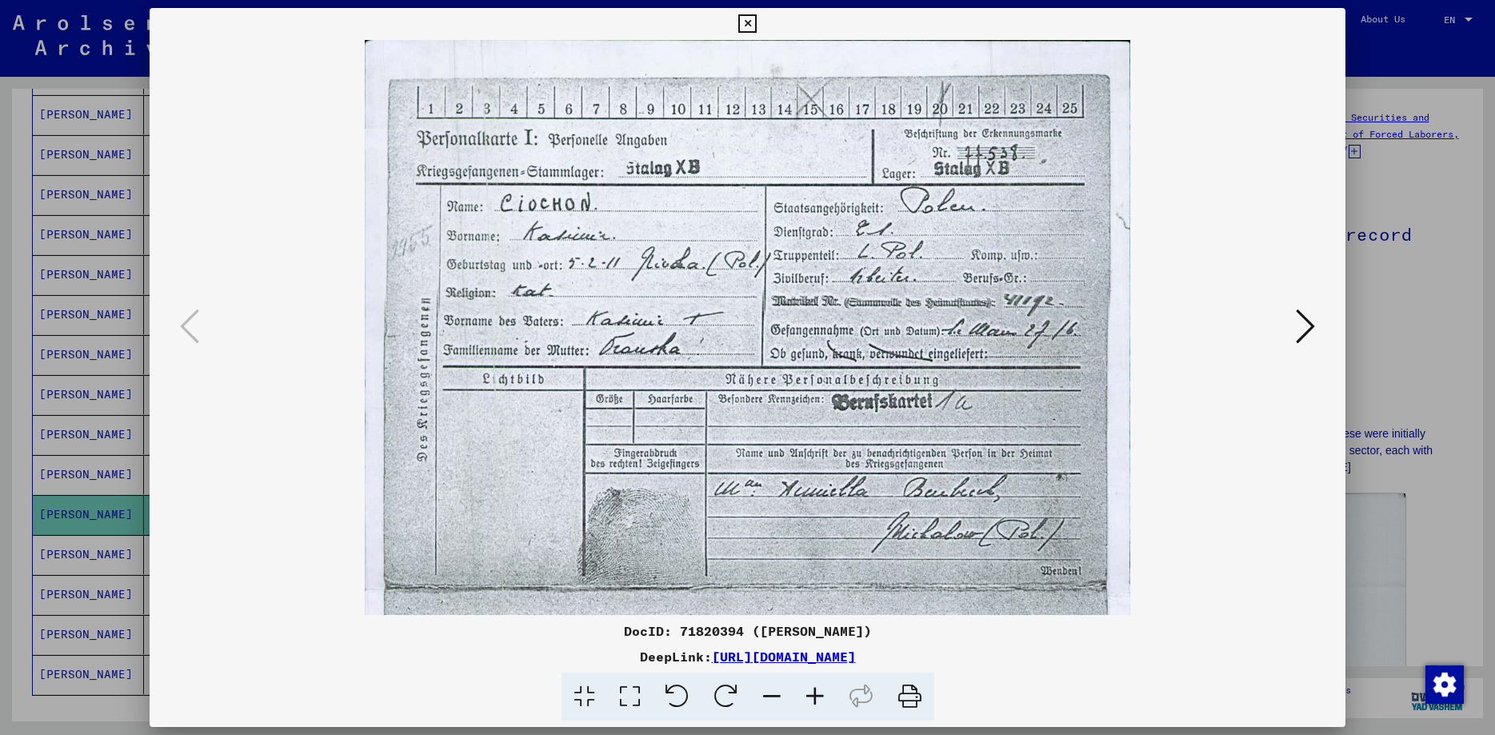
click at [725, 706] on icon at bounding box center [815, 697] width 43 height 49
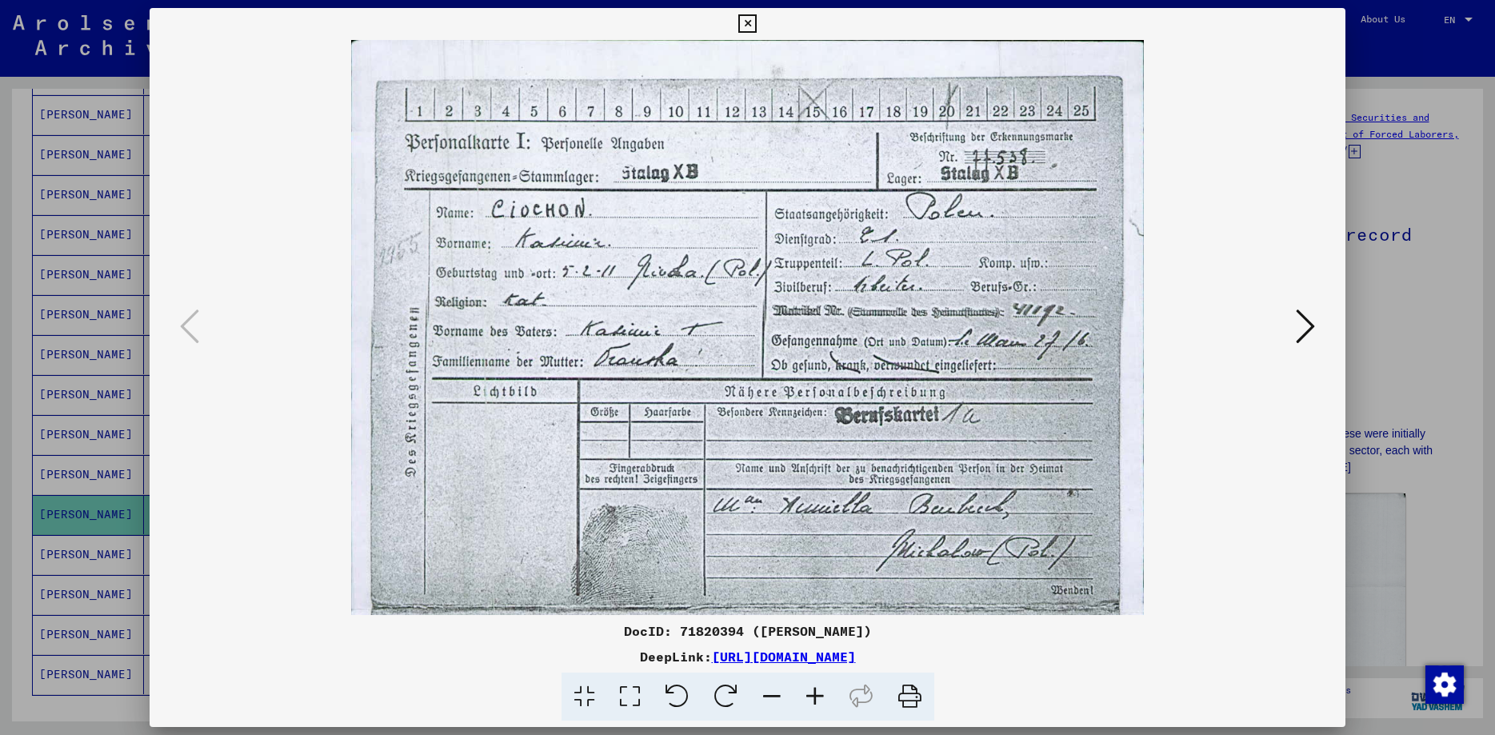
click at [725, 335] on icon at bounding box center [1305, 326] width 19 height 38
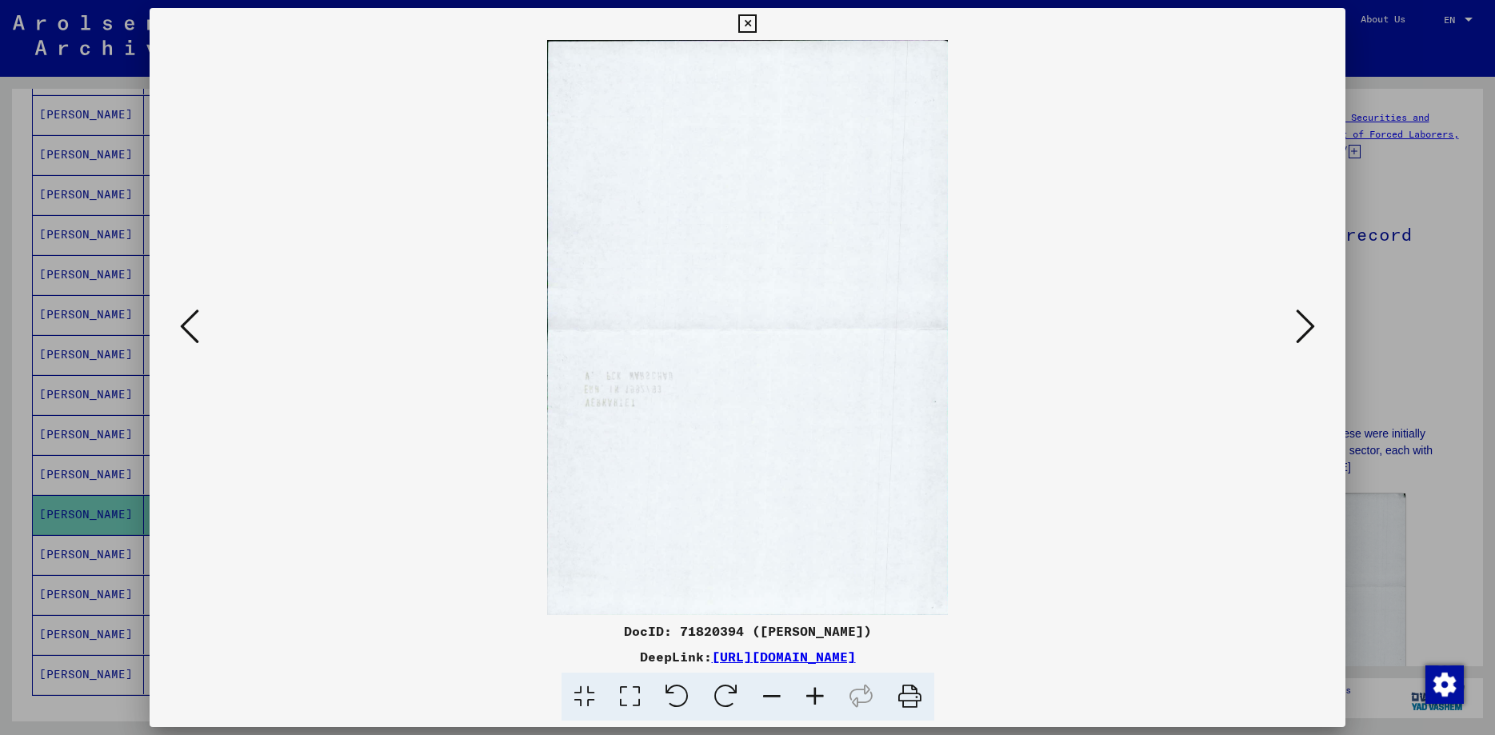
click at [725, 335] on icon at bounding box center [1305, 326] width 19 height 38
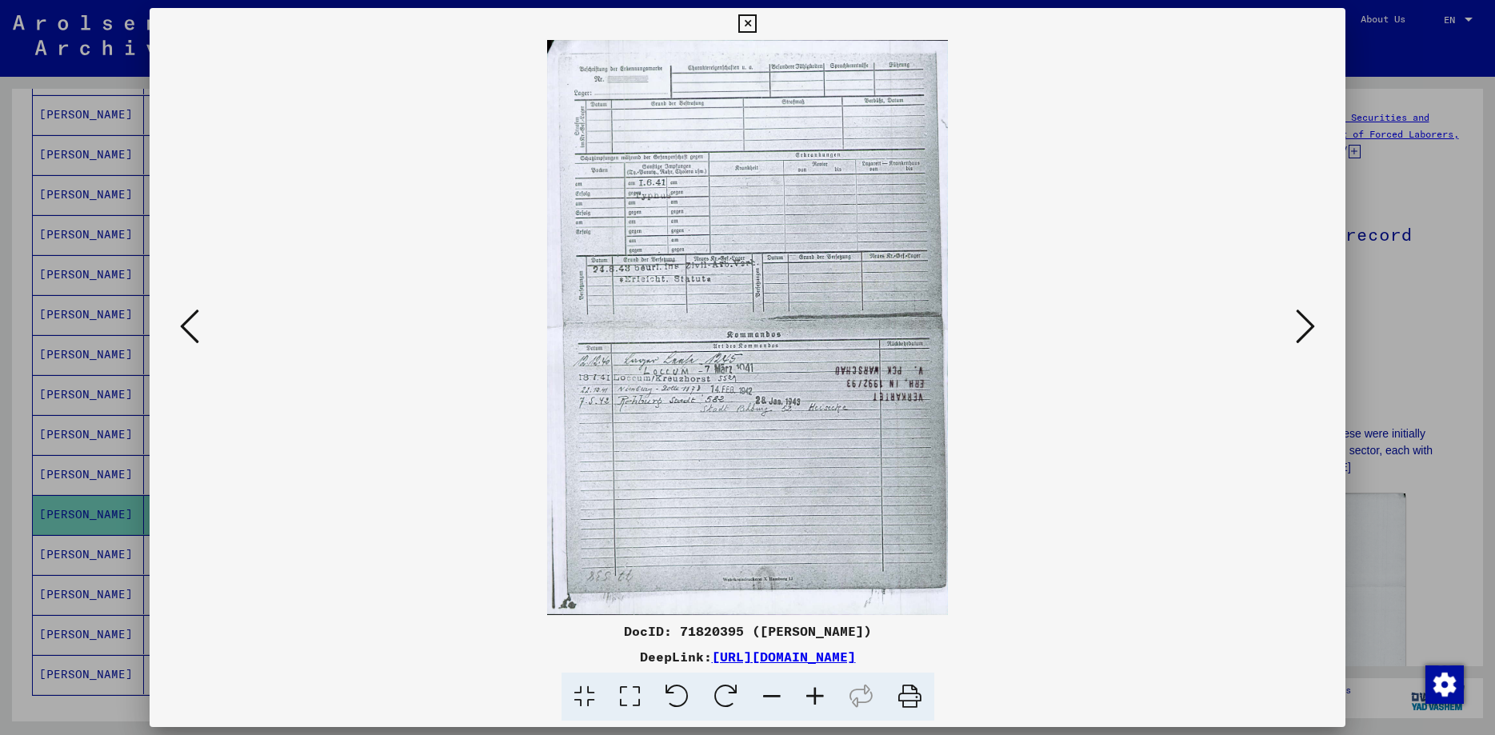
click at [725, 335] on icon at bounding box center [1305, 326] width 19 height 38
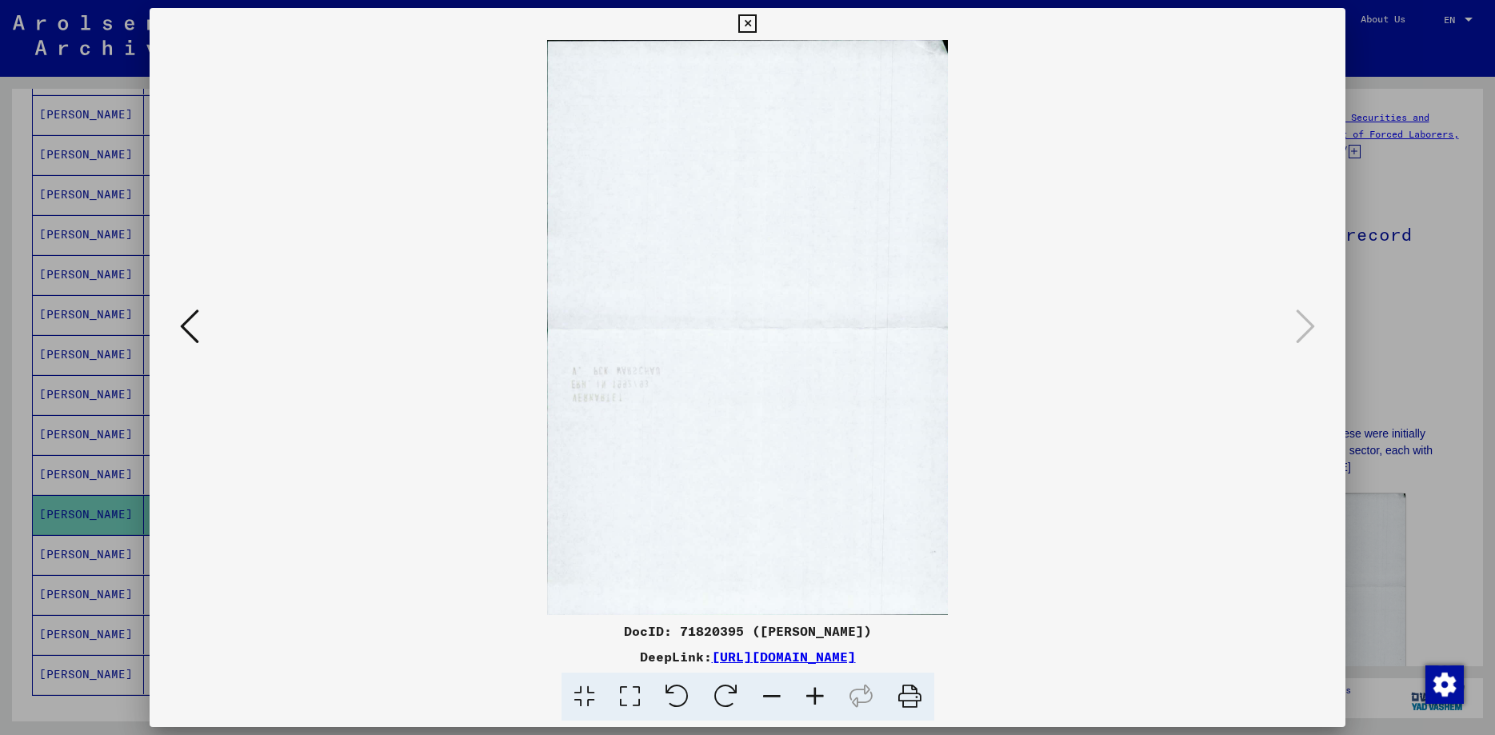
click at [725, 20] on icon at bounding box center [747, 23] width 18 height 19
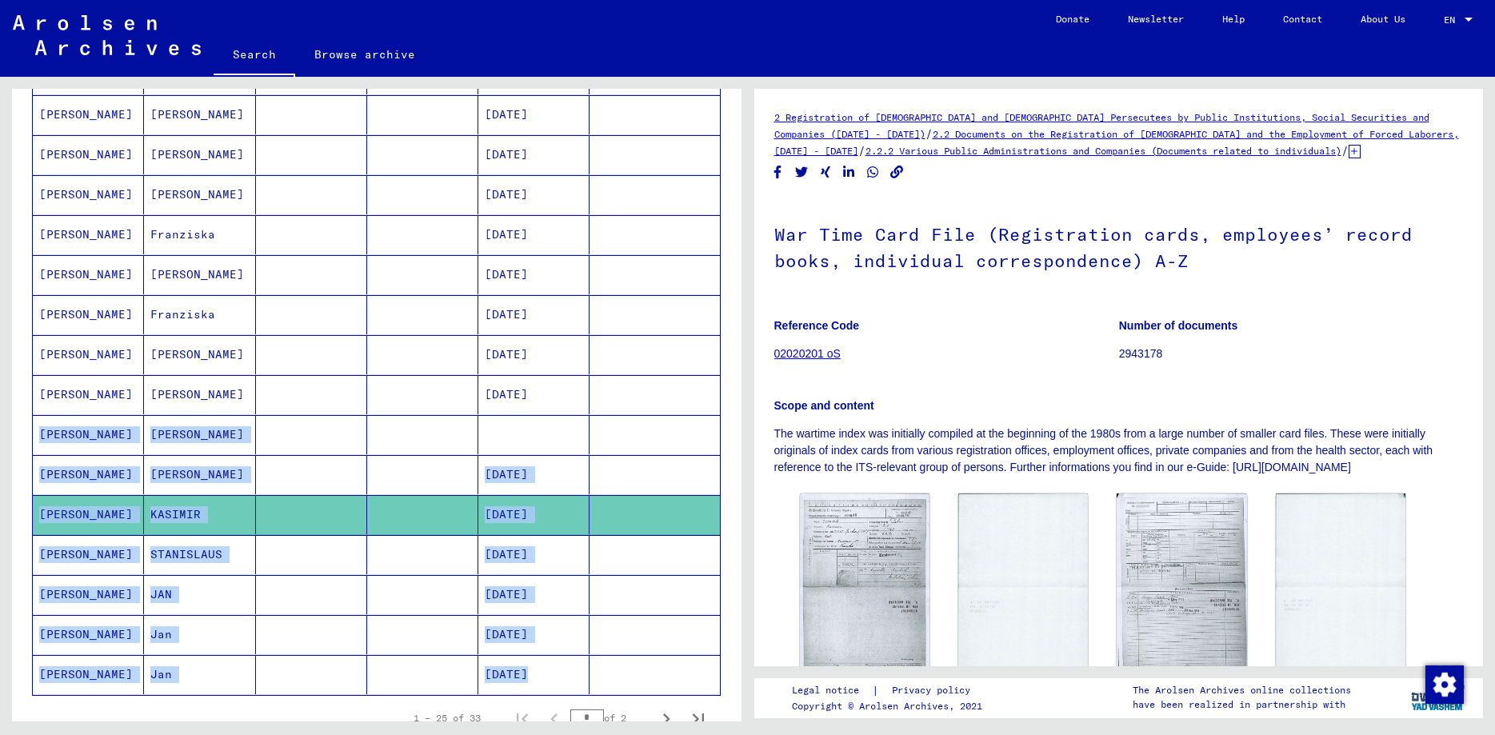
drag, startPoint x: 762, startPoint y: 329, endPoint x: 672, endPoint y: 418, distance: 126.7
click at [725, 418] on div "2 Registration of [DEMOGRAPHIC_DATA] and [DEMOGRAPHIC_DATA] Persecutees by Publ…" at bounding box center [1119, 378] width 730 height 578
click at [306, 474] on mat-cell at bounding box center [311, 474] width 111 height 39
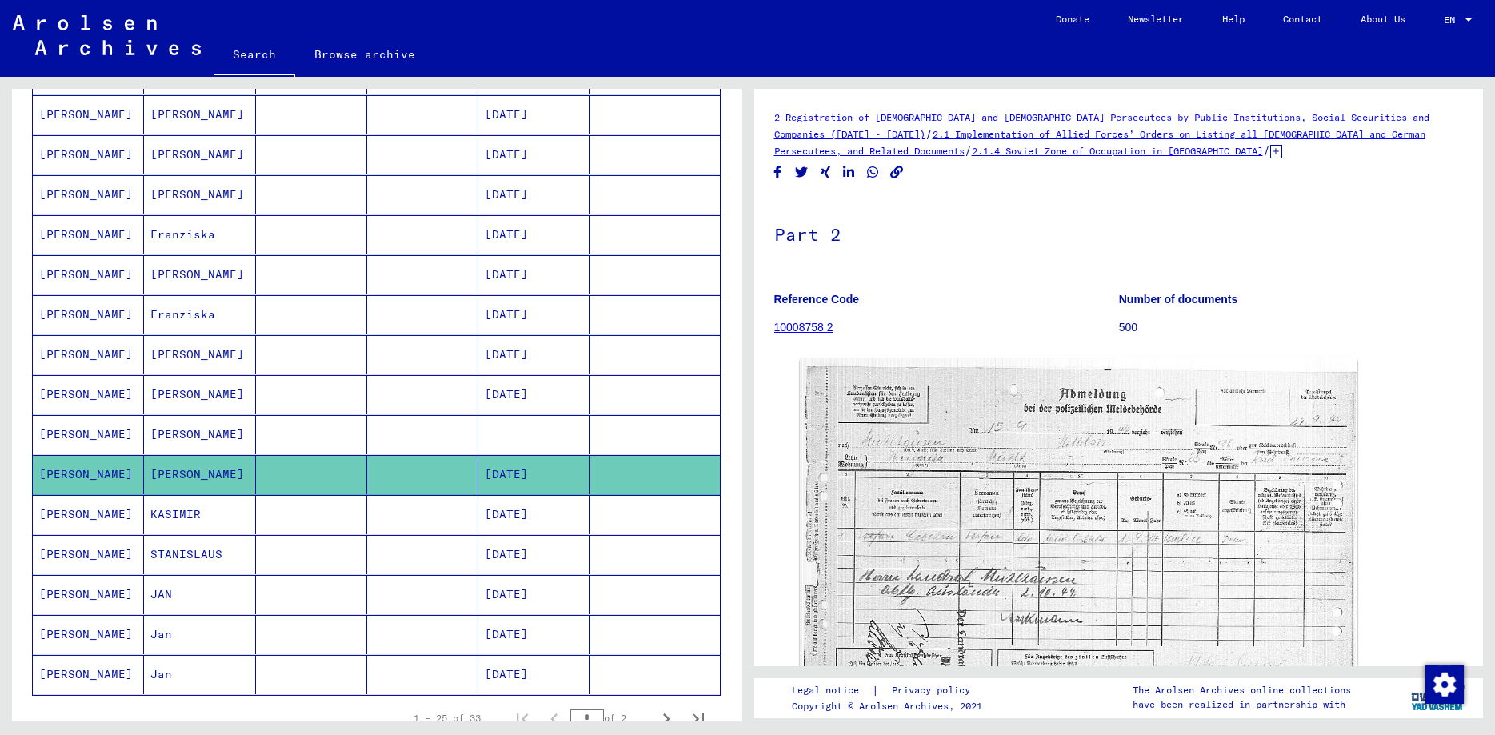
click at [177, 439] on mat-cell "[PERSON_NAME]" at bounding box center [199, 434] width 111 height 39
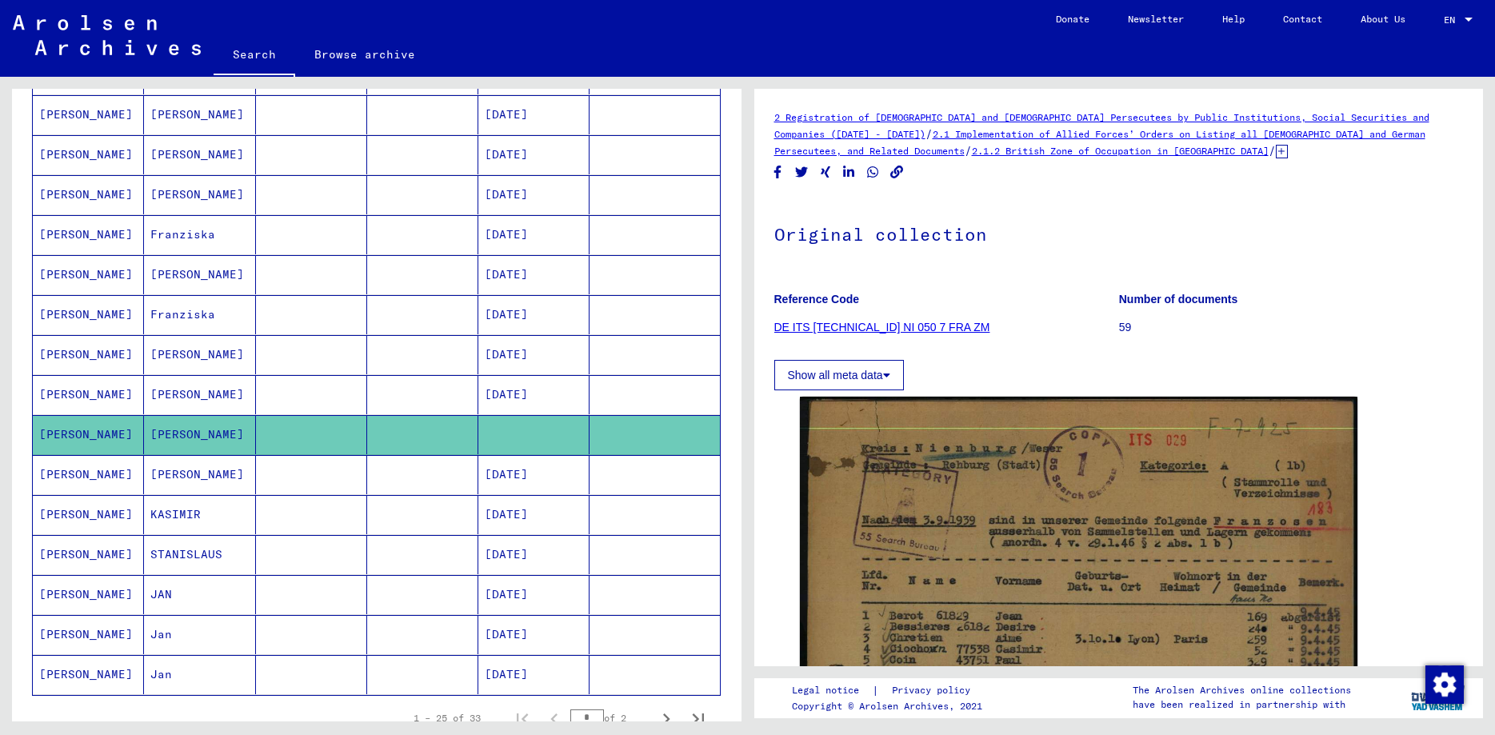
click at [173, 402] on mat-cell "[PERSON_NAME]" at bounding box center [199, 394] width 111 height 39
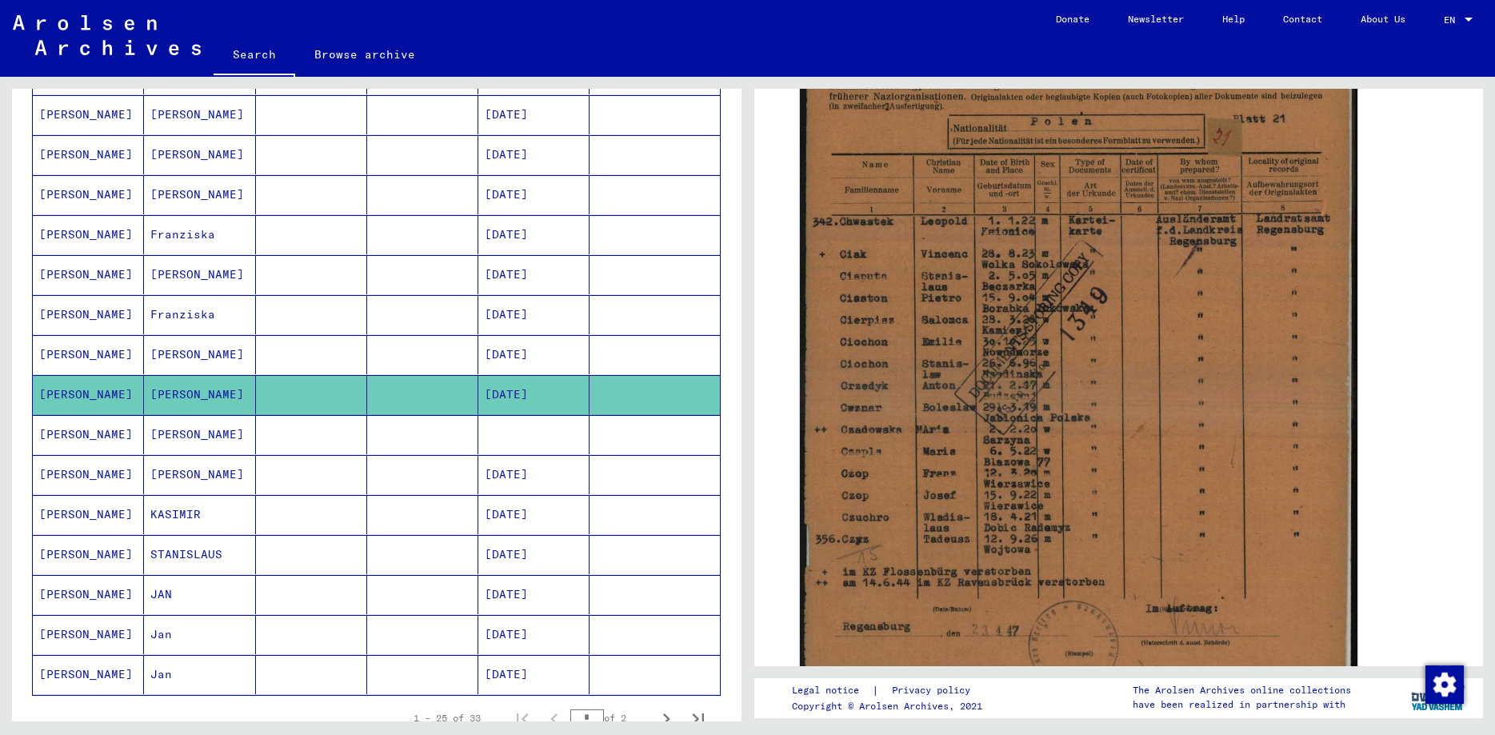
scroll to position [440, 0]
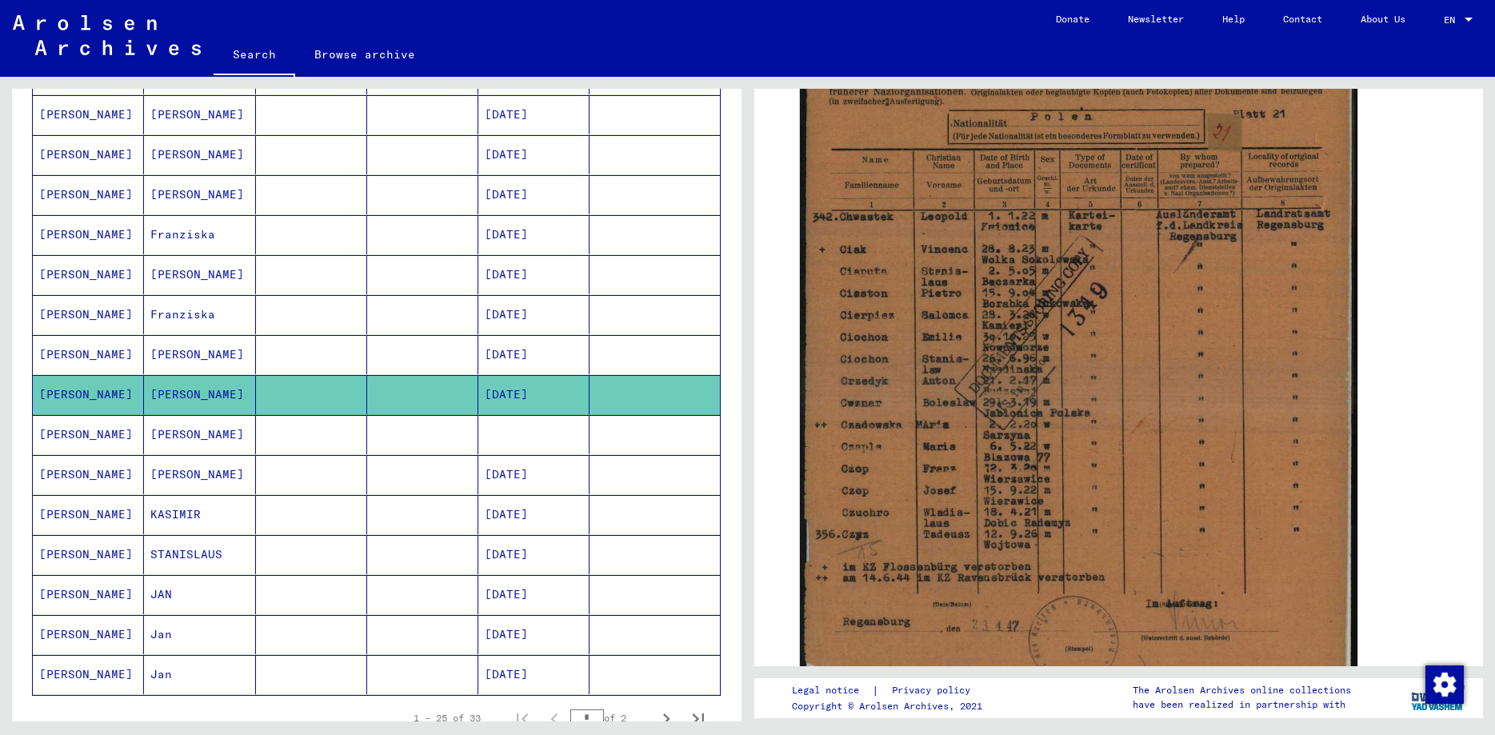
click at [98, 354] on mat-cell "[PERSON_NAME]" at bounding box center [88, 354] width 111 height 39
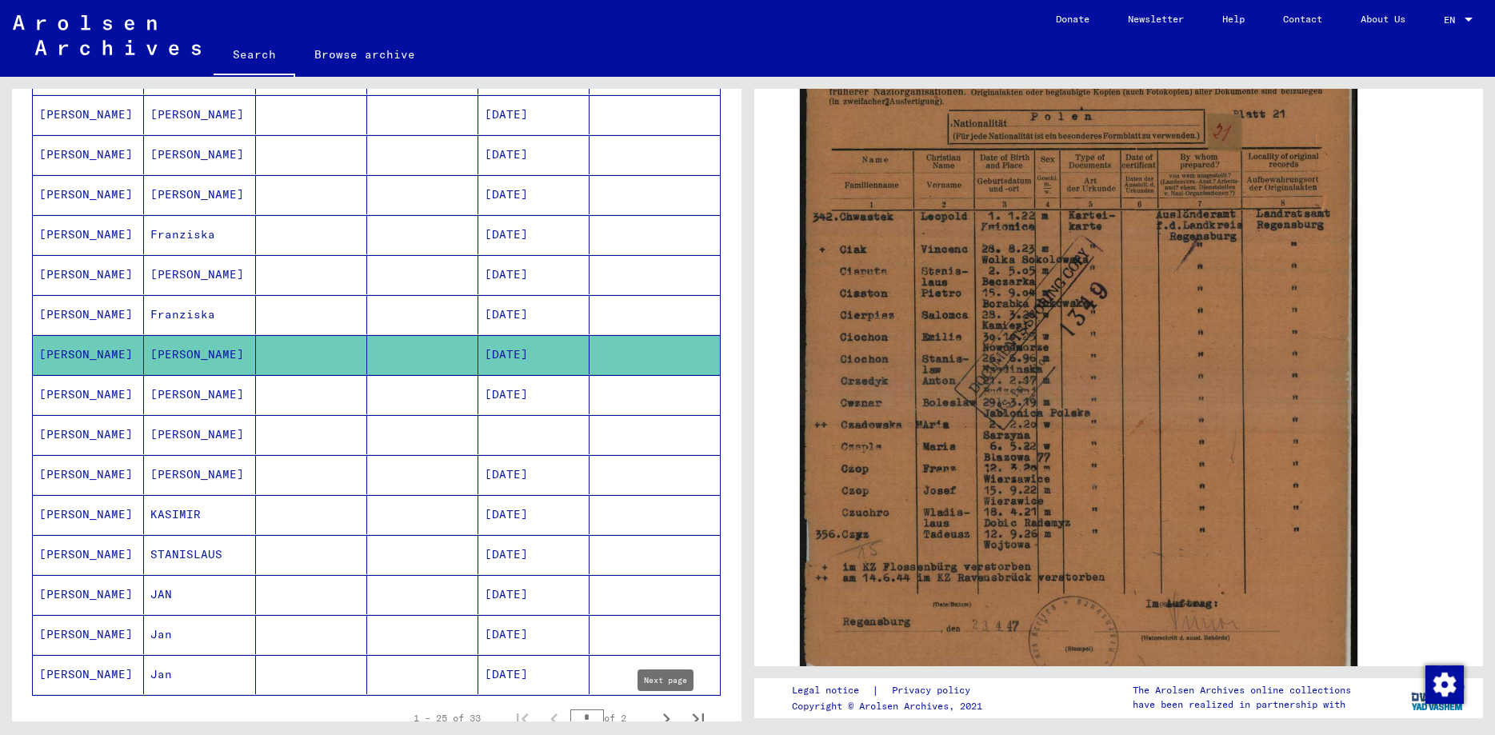
click at [666, 714] on icon "Next page" at bounding box center [666, 719] width 22 height 22
type input "*"
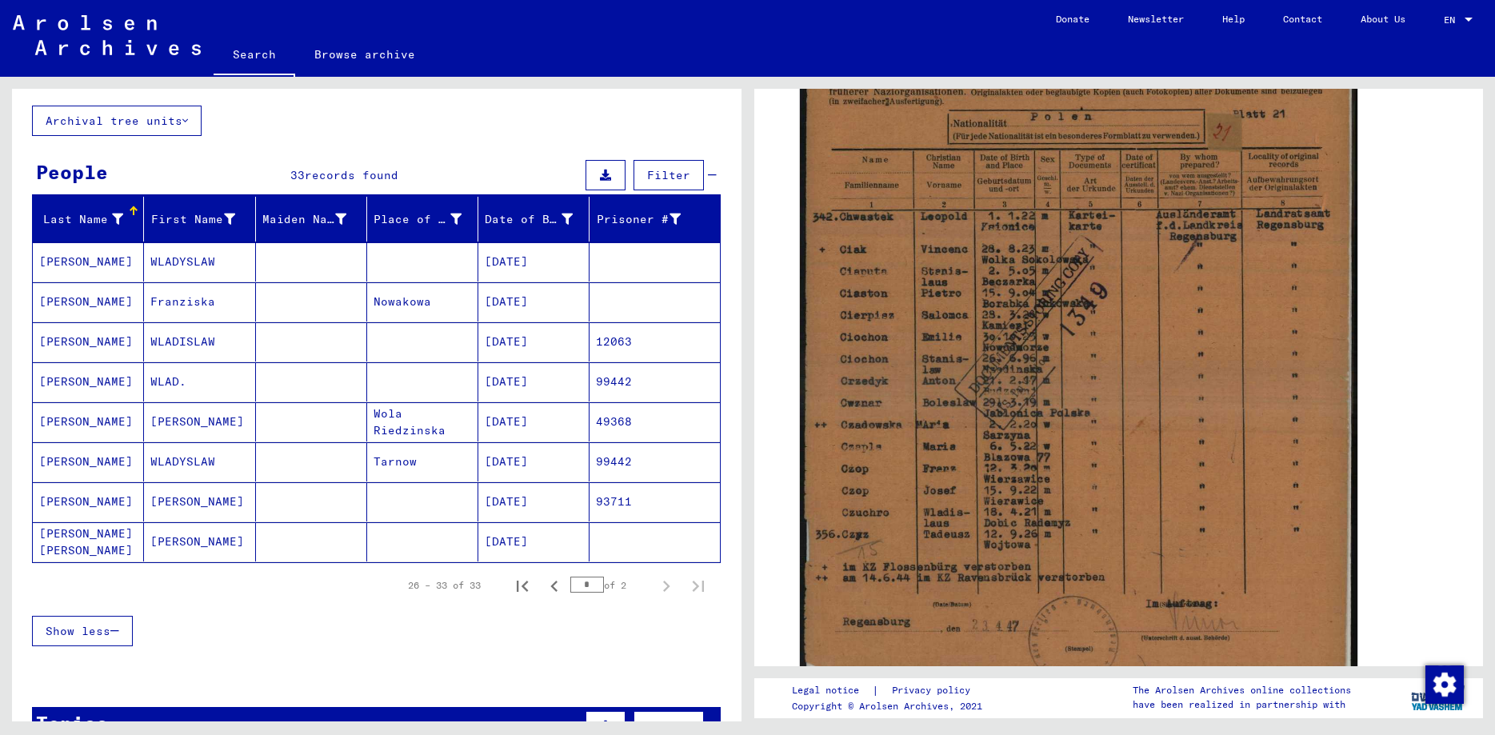
scroll to position [79, 0]
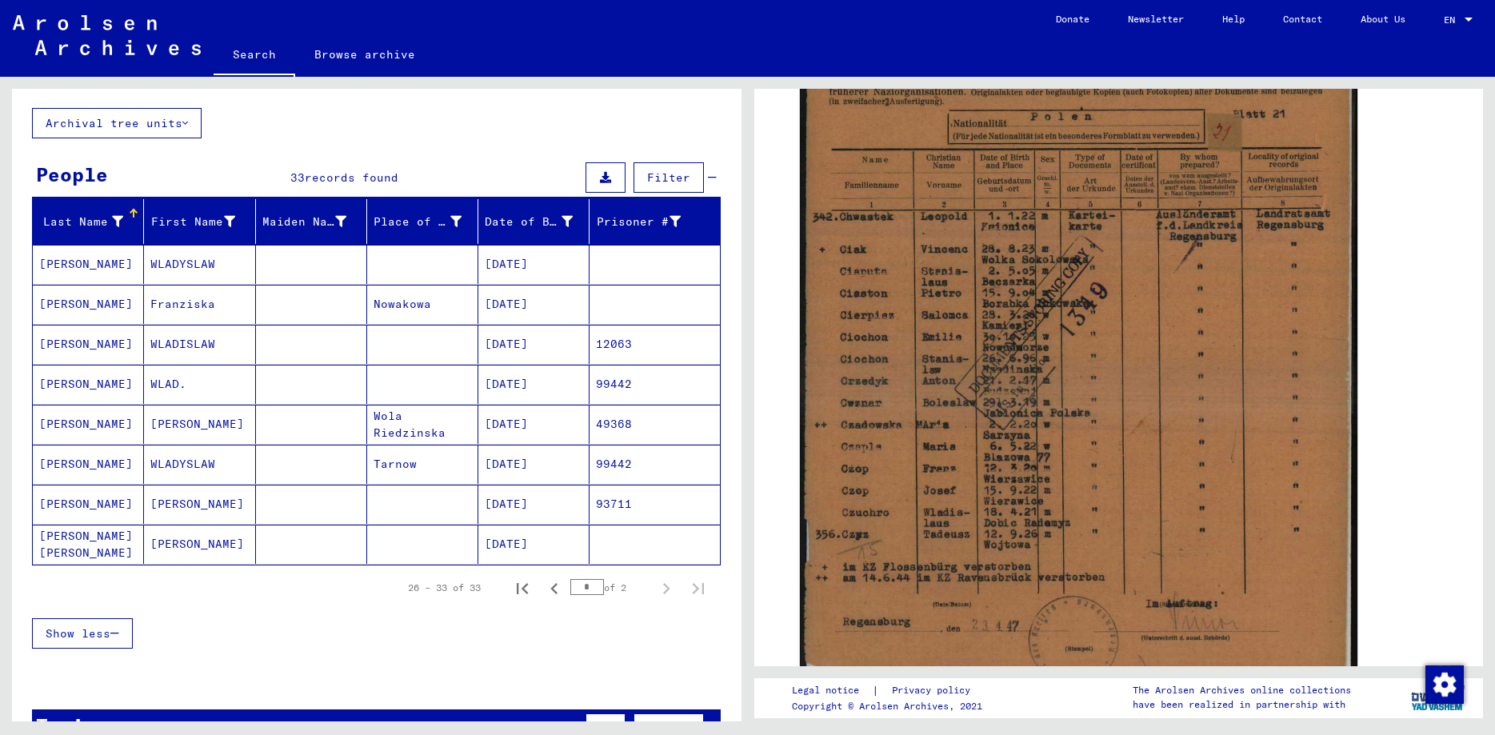
click at [176, 425] on mat-cell "[PERSON_NAME]" at bounding box center [199, 424] width 111 height 39
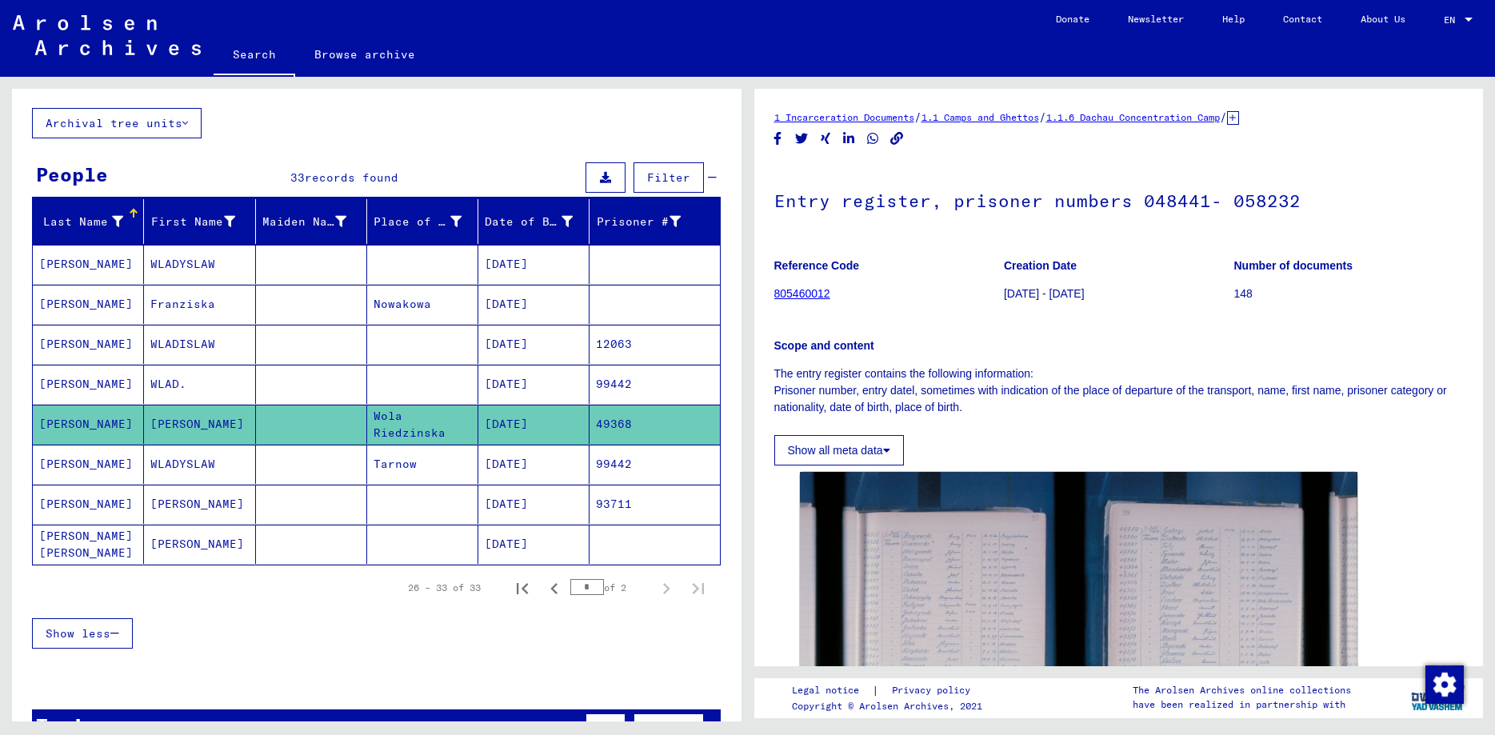
click at [177, 350] on mat-cell "WLADISLAW" at bounding box center [199, 344] width 111 height 39
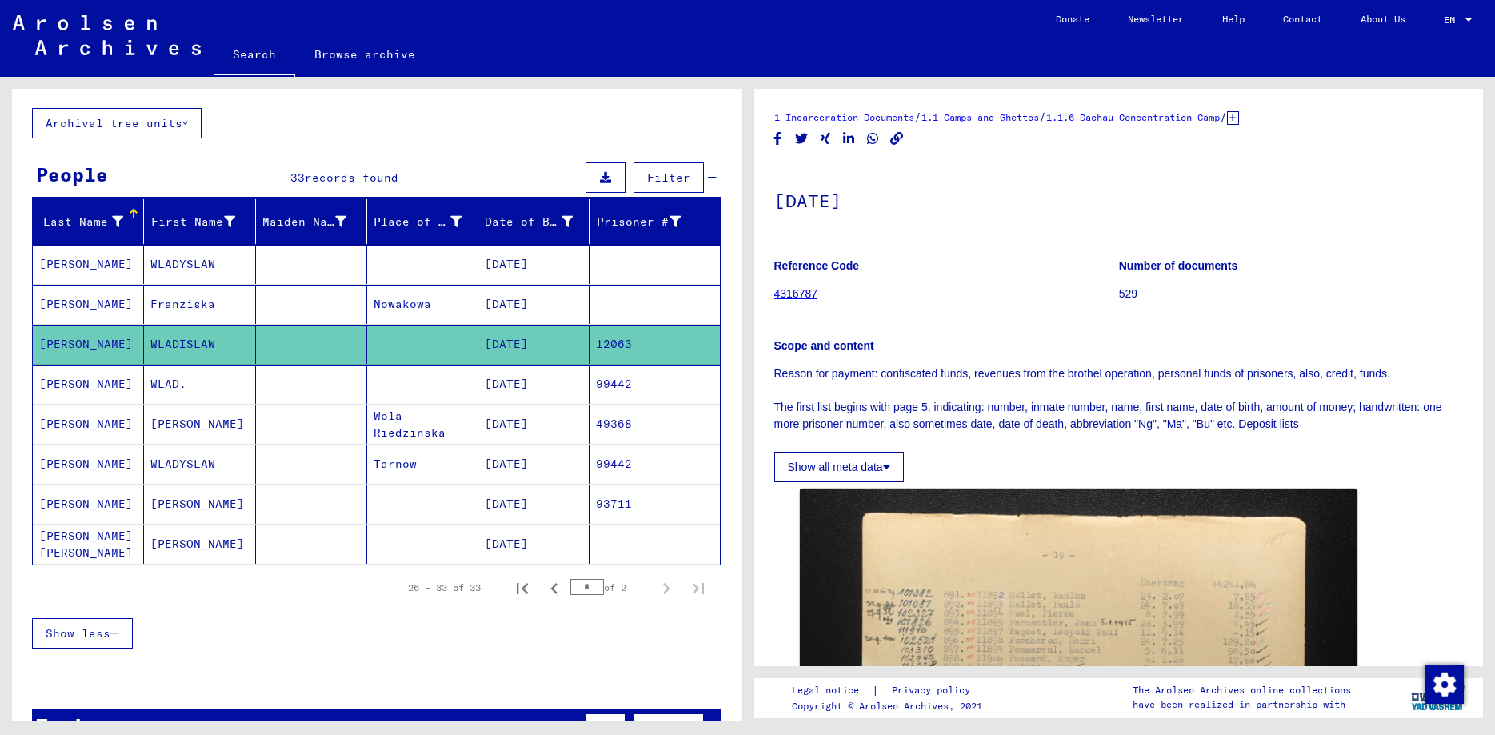
click at [176, 468] on mat-cell "WLADYSLAW" at bounding box center [199, 464] width 111 height 39
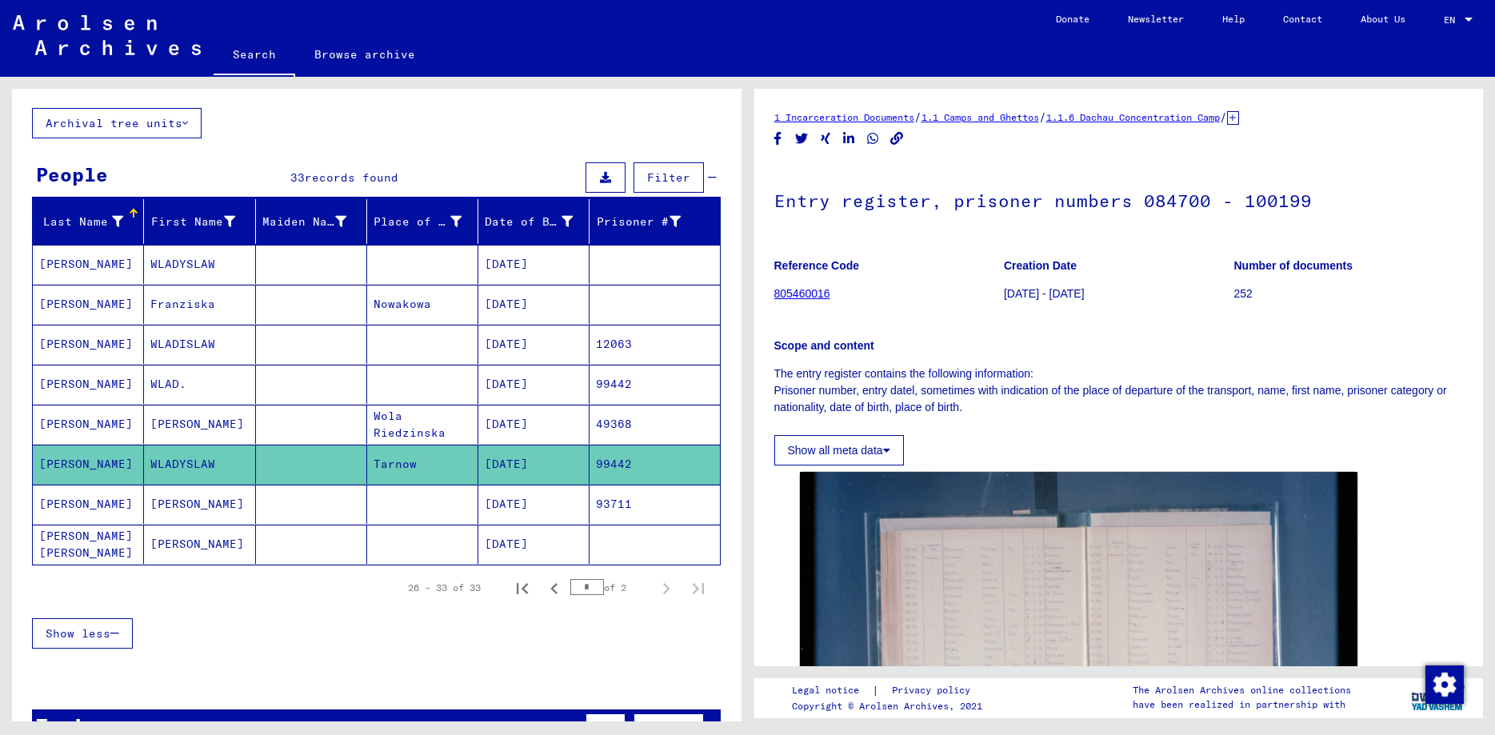
drag, startPoint x: 363, startPoint y: 421, endPoint x: 475, endPoint y: 432, distance: 112.6
click at [367, 432] on mat-cell at bounding box center [311, 424] width 111 height 39
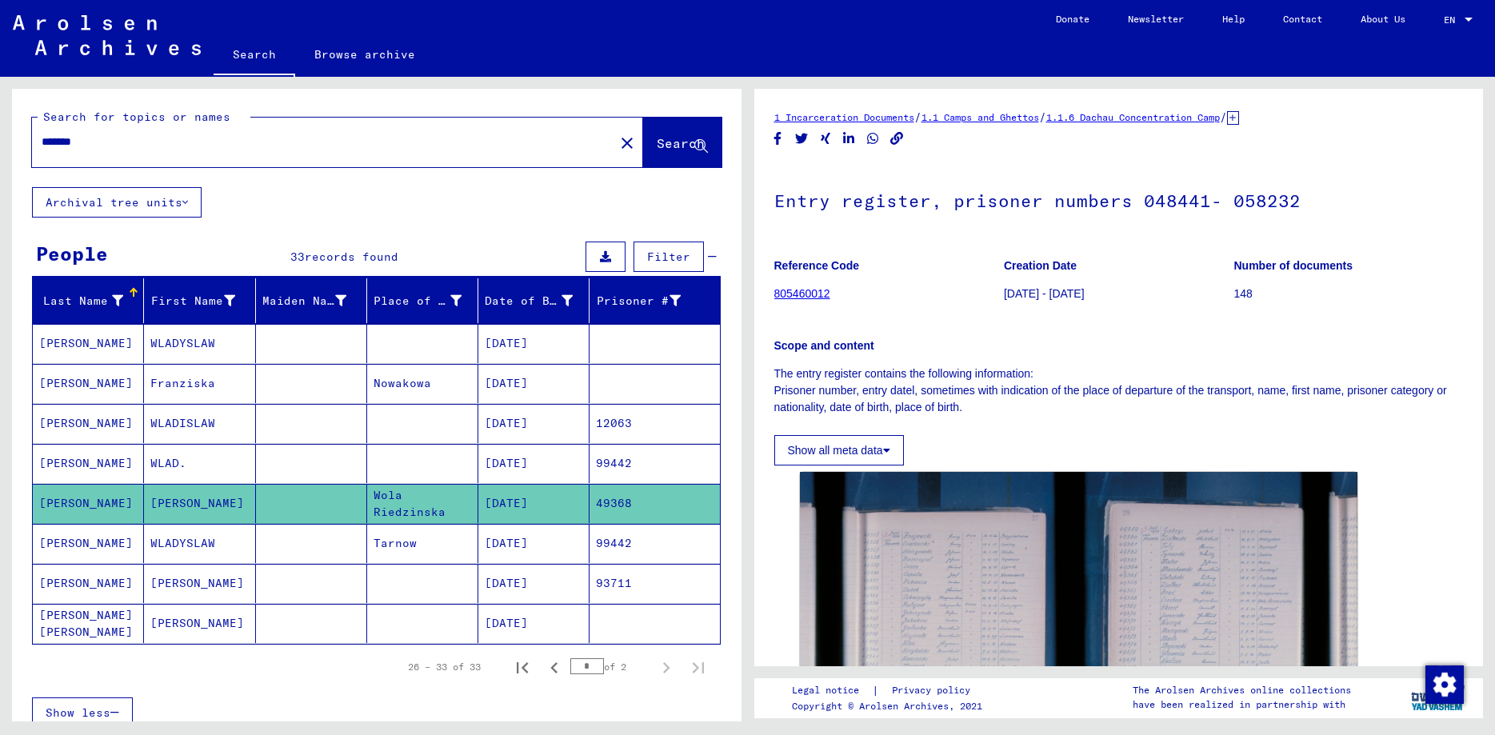
drag, startPoint x: 92, startPoint y: 134, endPoint x: 13, endPoint y: 115, distance: 81.3
click at [42, 134] on input "*******" at bounding box center [323, 142] width 563 height 17
paste input "********"
type input "**********"
click at [657, 150] on span "Search" at bounding box center [681, 143] width 48 height 16
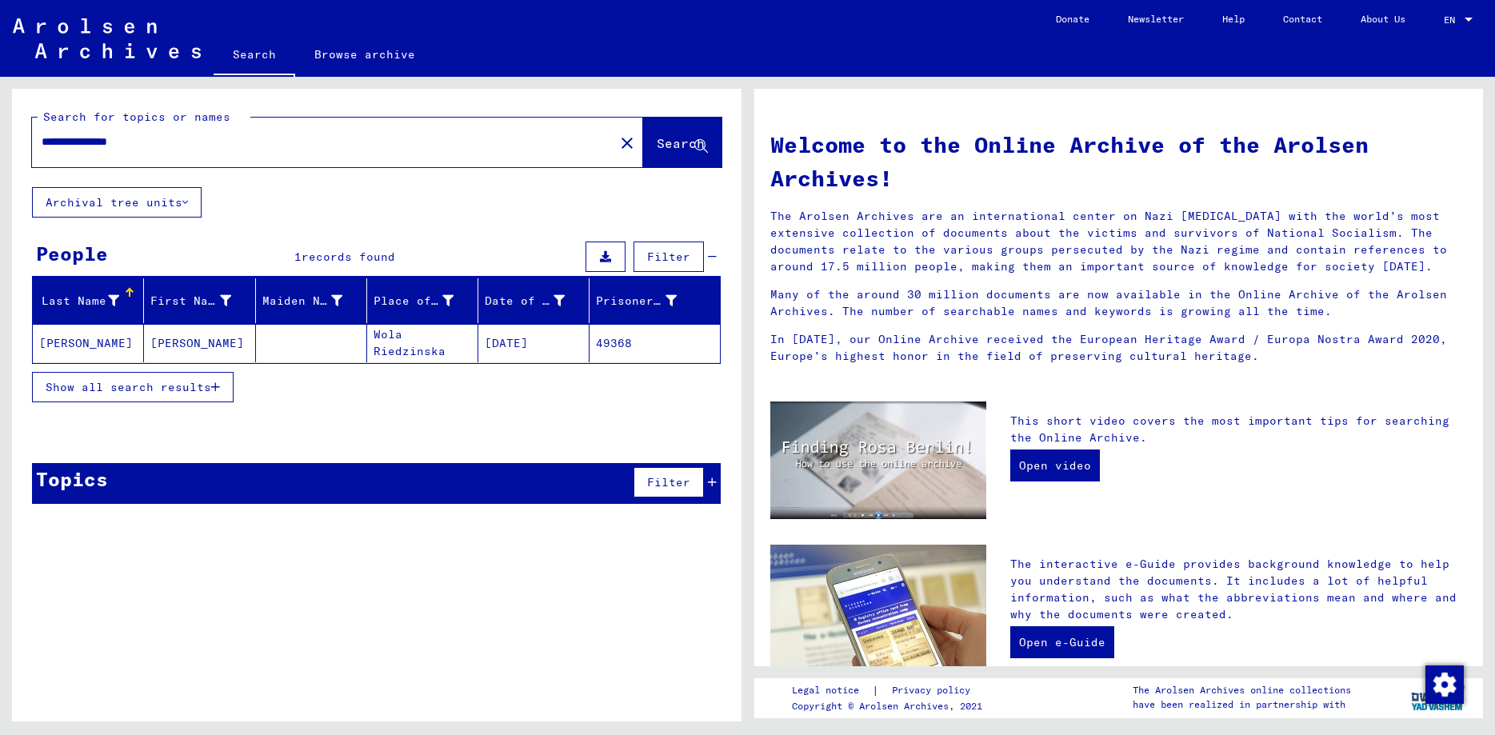
click at [190, 344] on mat-cell "[PERSON_NAME]" at bounding box center [199, 343] width 111 height 38
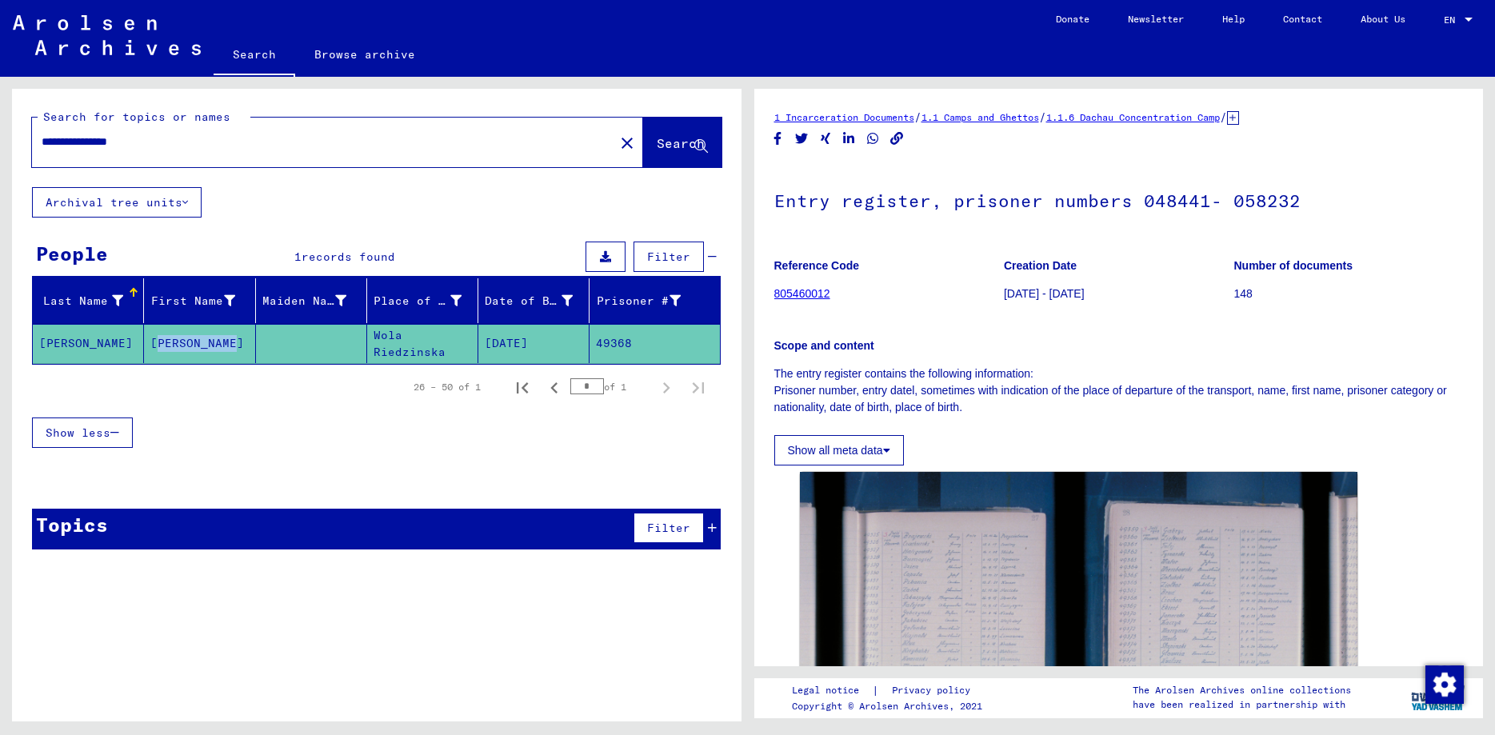
drag, startPoint x: 234, startPoint y: 342, endPoint x: 153, endPoint y: 347, distance: 81.7
click at [153, 347] on mat-cell "[PERSON_NAME]" at bounding box center [199, 343] width 111 height 39
copy mat-cell "[PERSON_NAME]"
